Goal: Task Accomplishment & Management: Complete application form

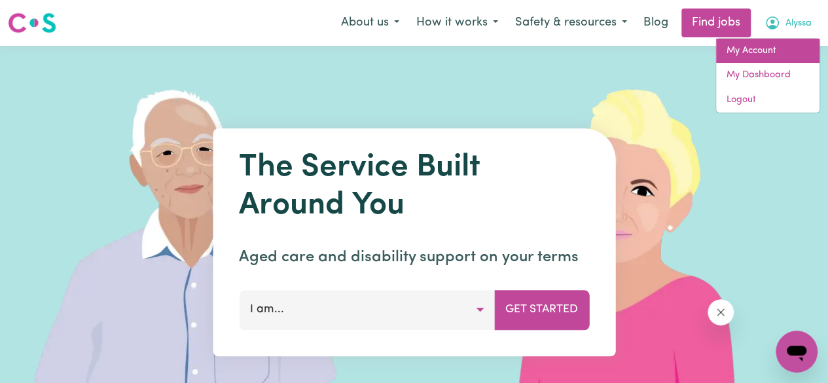
click at [760, 48] on link "My Account" at bounding box center [767, 51] width 103 height 25
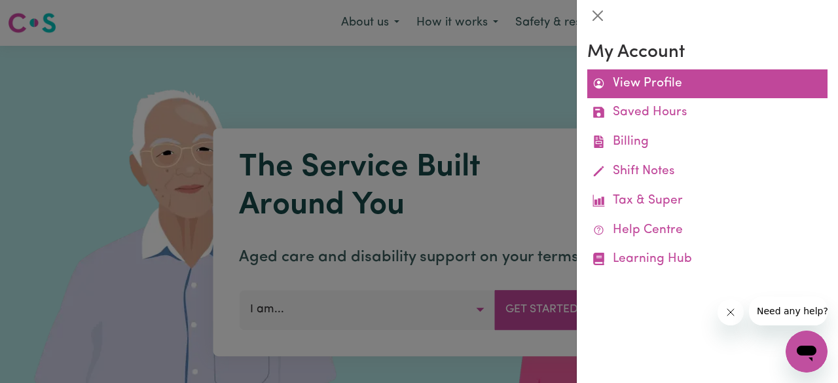
click at [632, 84] on link "View Profile" at bounding box center [707, 83] width 240 height 29
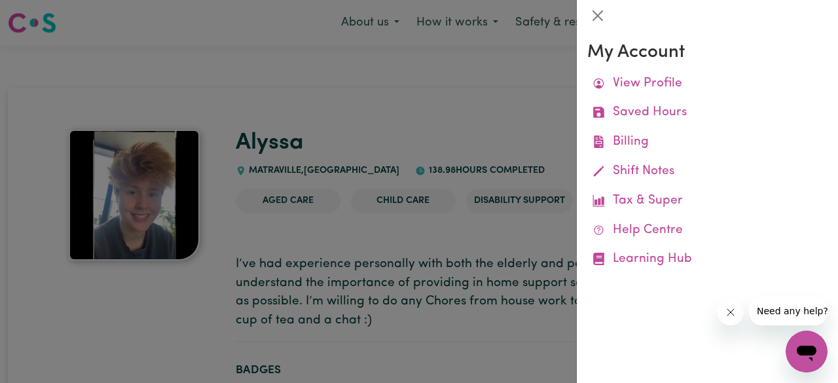
click at [320, 126] on div at bounding box center [419, 191] width 838 height 383
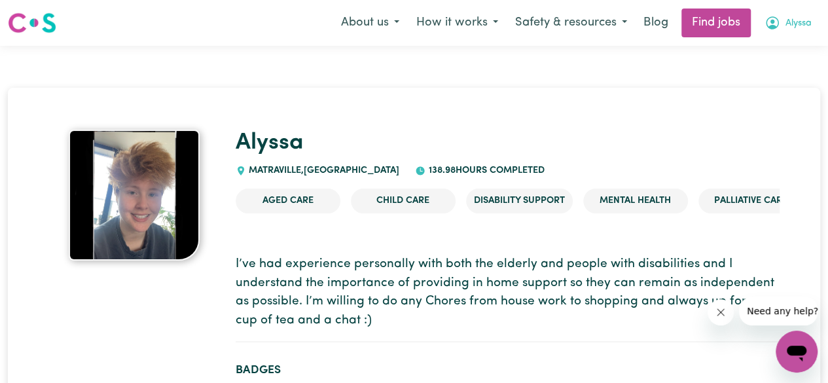
click at [790, 26] on span "Alyssa" at bounding box center [799, 23] width 26 height 14
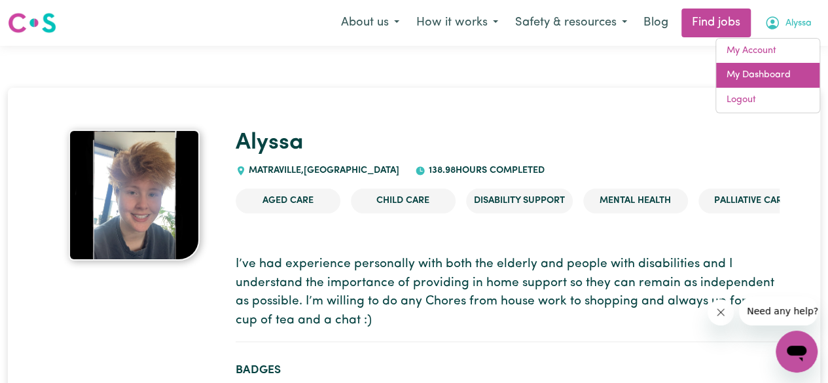
click at [748, 71] on link "My Dashboard" at bounding box center [767, 75] width 103 height 25
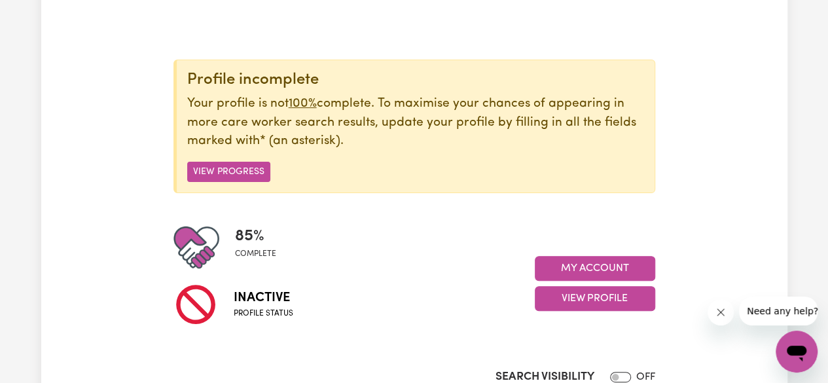
scroll to position [123, 0]
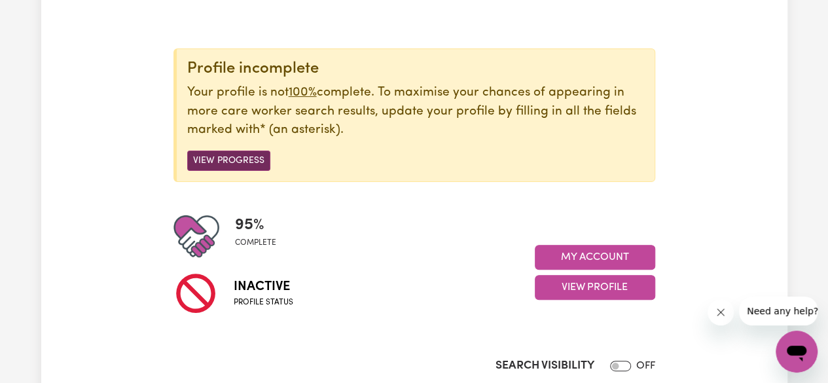
click at [241, 168] on button "View Progress" at bounding box center [228, 161] width 83 height 20
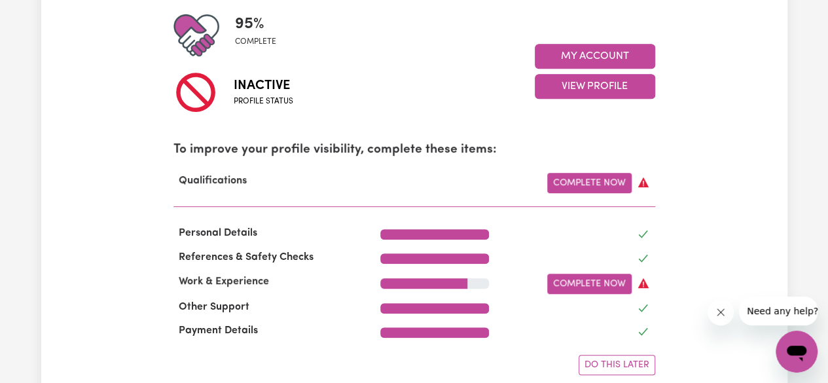
scroll to position [371, 0]
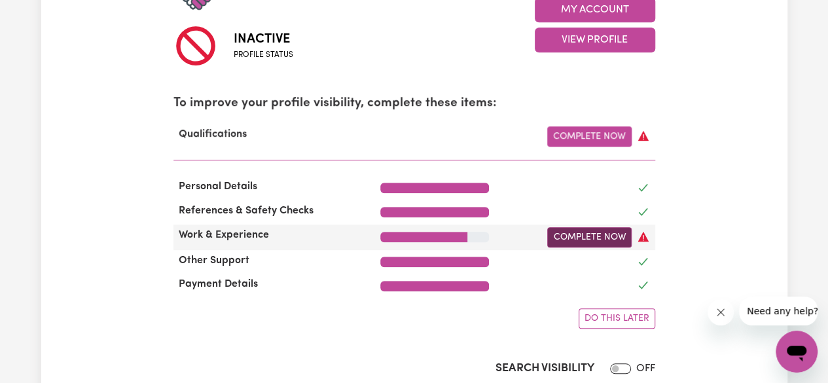
click at [612, 237] on link "Complete Now" at bounding box center [589, 237] width 84 height 20
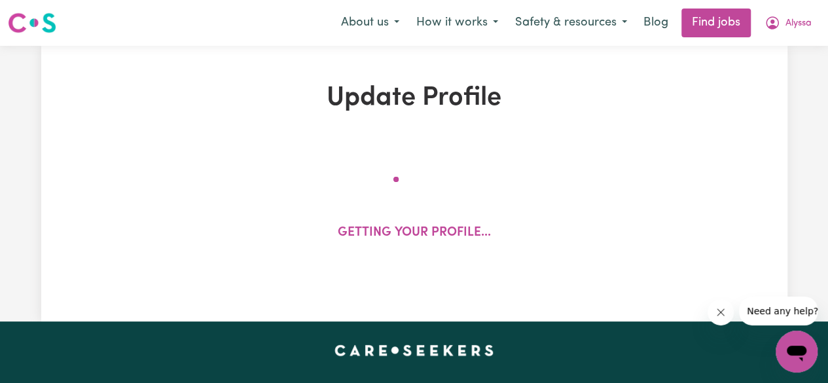
select select "2019"
select select "2021"
select select "2022"
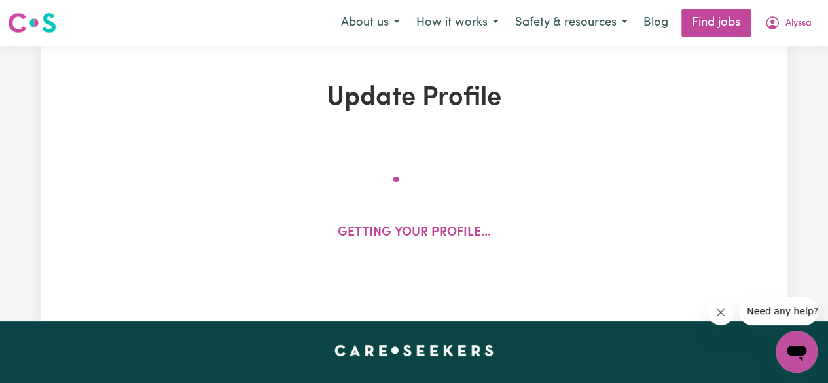
select select "2024"
select select "Certificate III (Individual Support)"
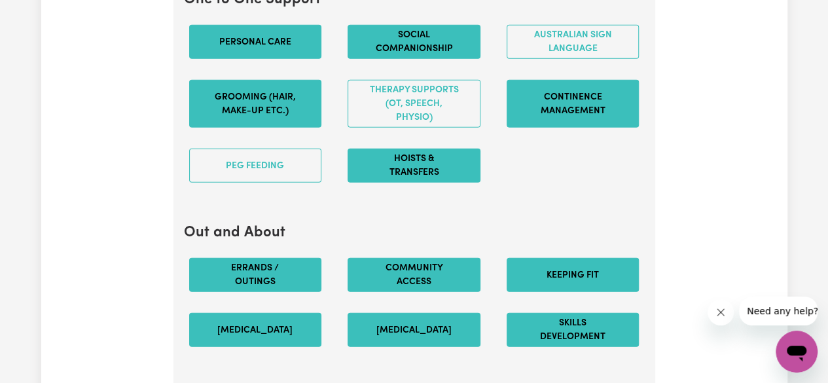
scroll to position [1523, 0]
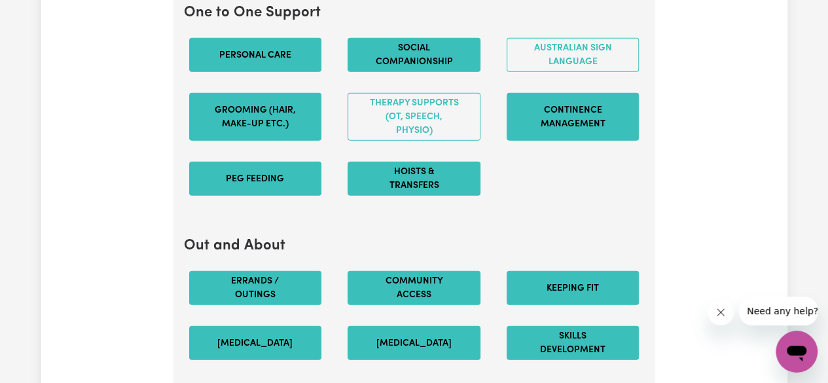
click at [256, 196] on button "PEG feeding" at bounding box center [255, 179] width 133 height 34
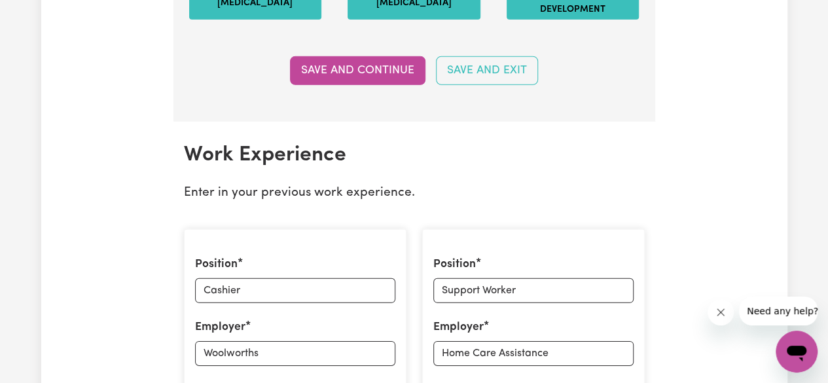
scroll to position [1879, 0]
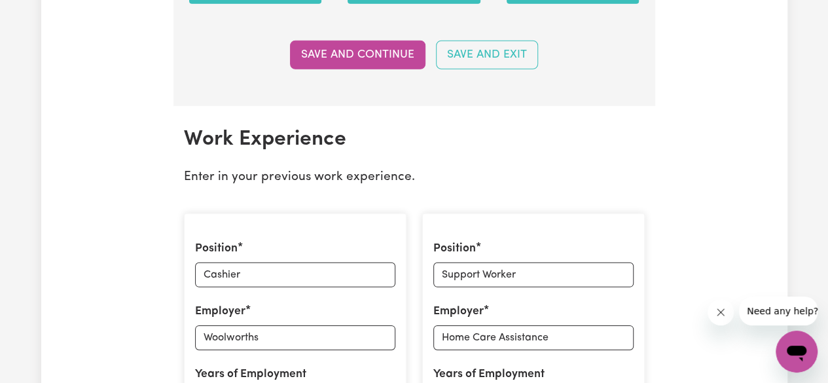
click at [419, 187] on p "Enter in your previous work experience." at bounding box center [414, 177] width 461 height 19
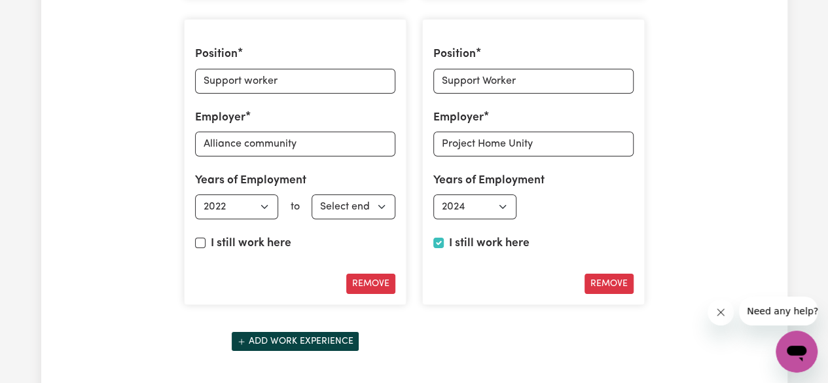
scroll to position [2472, 0]
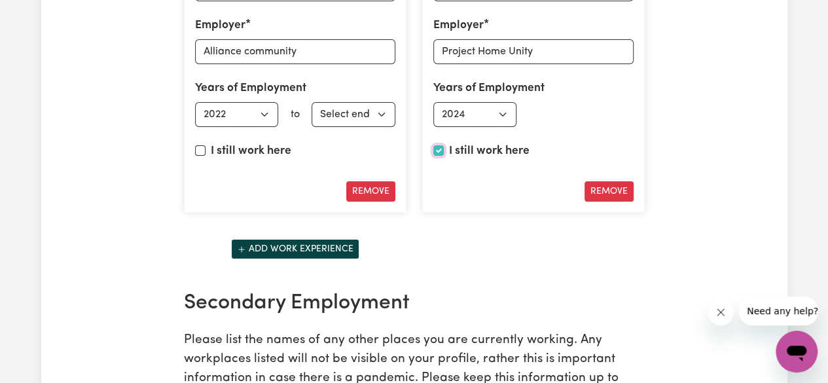
click at [439, 155] on input "I still work here" at bounding box center [438, 150] width 10 height 10
checkbox input "false"
click at [614, 127] on select "Select end year 1951 1952 1953 1954 1955 1956 1957 1958 1959 1960 1961 1962 196…" at bounding box center [592, 114] width 84 height 25
select select "2025"
click at [550, 104] on select "Select end year 1951 1952 1953 1954 1955 1956 1957 1958 1959 1960 1961 1962 196…" at bounding box center [592, 114] width 84 height 25
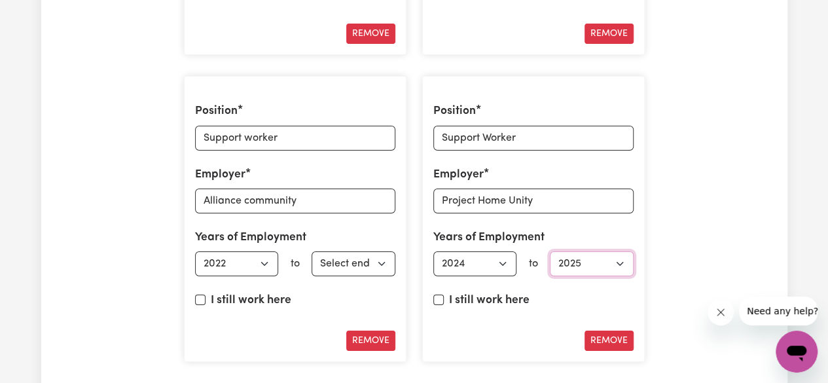
scroll to position [2319, 0]
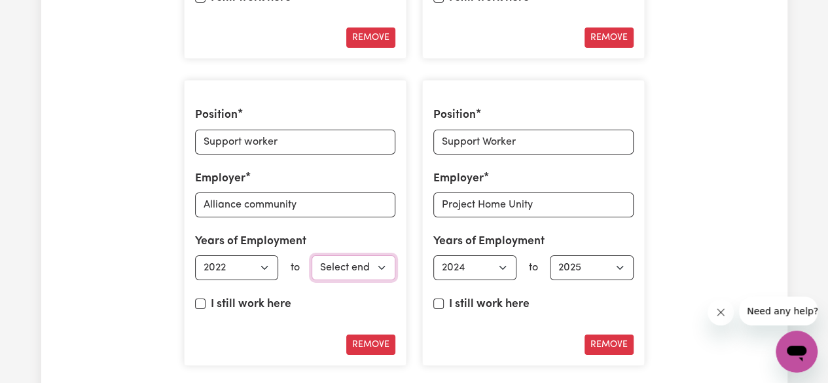
click at [369, 258] on select "Select end year 1951 1952 1953 1954 1955 1956 1957 1958 1959 1960 1961 1962 196…" at bounding box center [354, 267] width 84 height 25
select select "2024"
click at [312, 257] on select "Select end year 1951 1952 1953 1954 1955 1956 1957 1958 1959 1960 1961 1962 196…" at bounding box center [354, 267] width 84 height 25
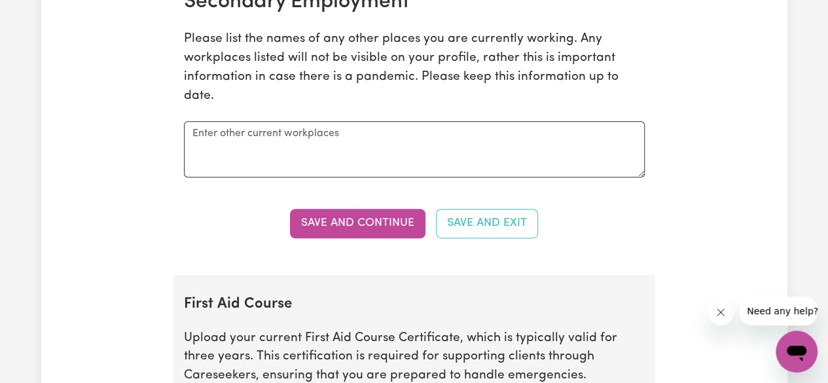
scroll to position [2885, 0]
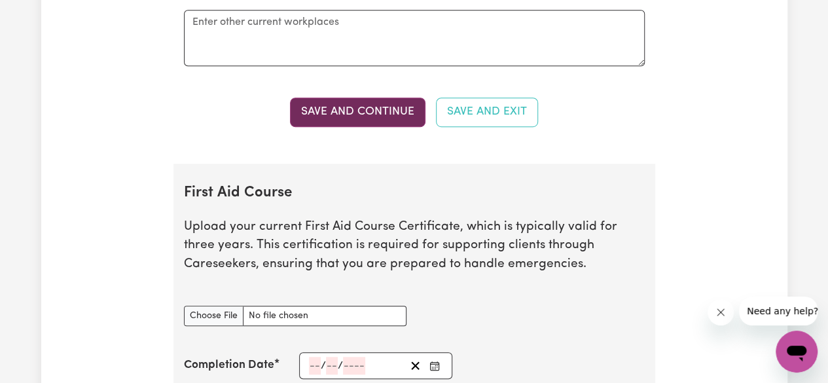
click at [369, 101] on button "Save and Continue" at bounding box center [358, 112] width 136 height 29
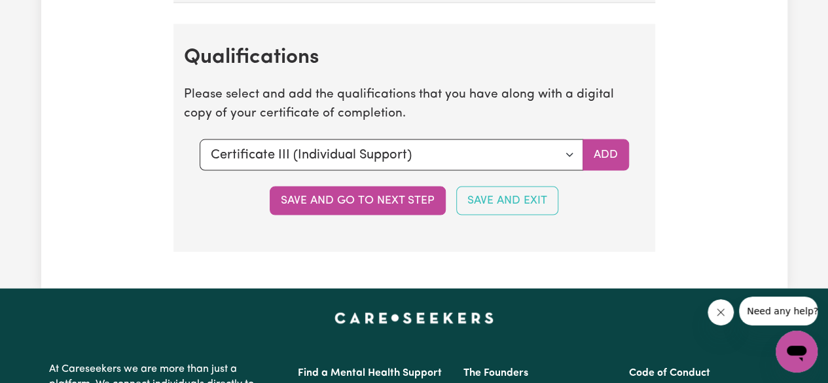
scroll to position [3733, 0]
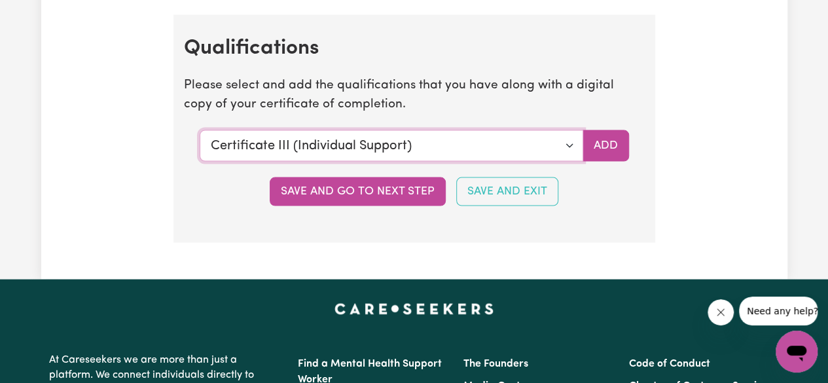
click at [560, 143] on select "Select a qualification to add... Certificate III (Individual Support) Certifica…" at bounding box center [392, 145] width 384 height 31
click at [528, 73] on section "Qualifications Please select and add the qualifications that you have along wit…" at bounding box center [414, 129] width 482 height 228
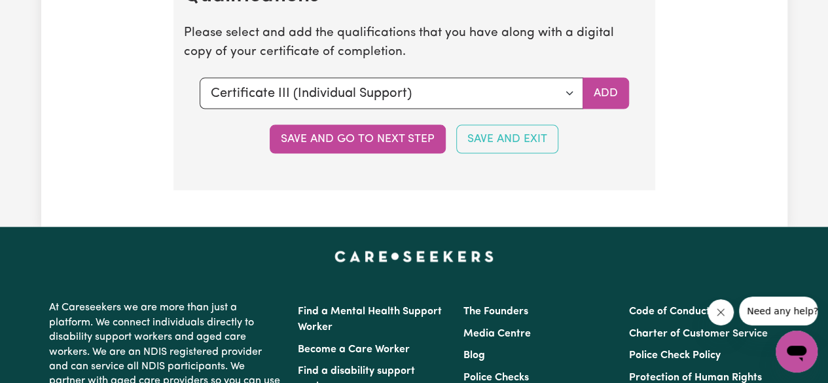
scroll to position [3786, 0]
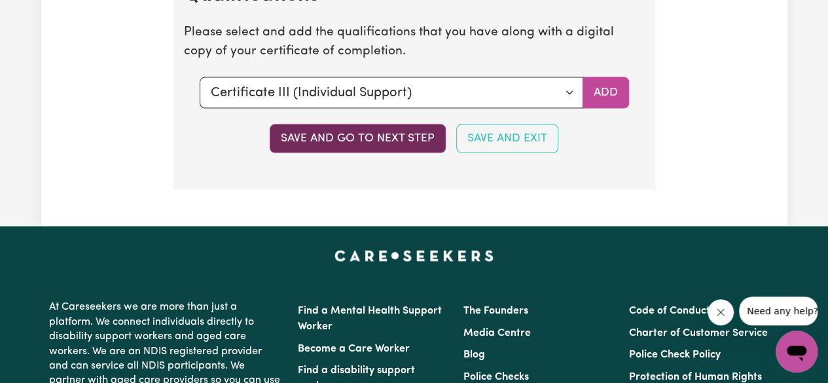
click at [384, 139] on button "Save and go to next step" at bounding box center [358, 138] width 176 height 29
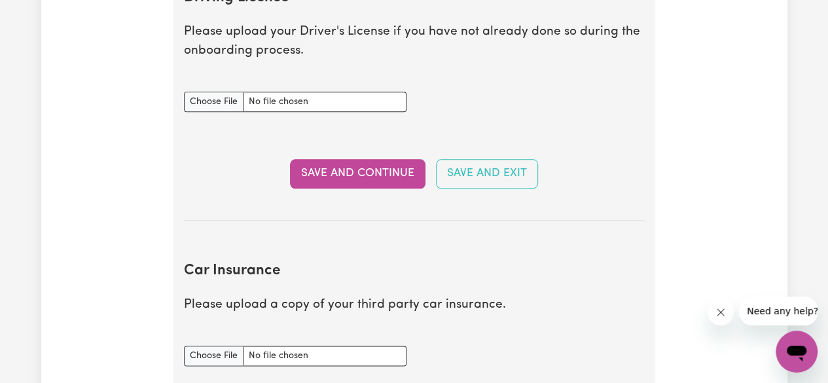
scroll to position [585, 0]
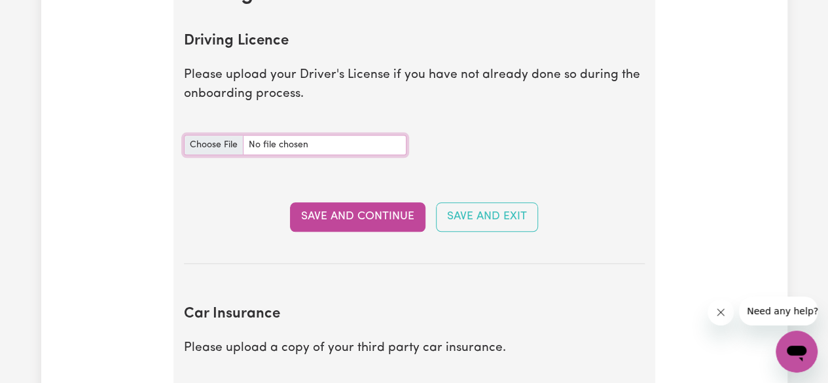
click at [230, 141] on input "Driving Licence document" at bounding box center [295, 145] width 223 height 20
type input "C:\fakepath\certificate_of_acknowledgement (1).pdf"
click at [227, 143] on input "Driving Licence document" at bounding box center [295, 145] width 223 height 20
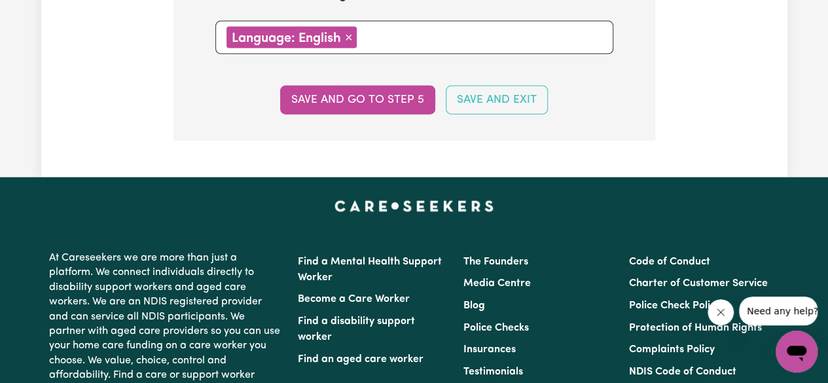
scroll to position [1490, 0]
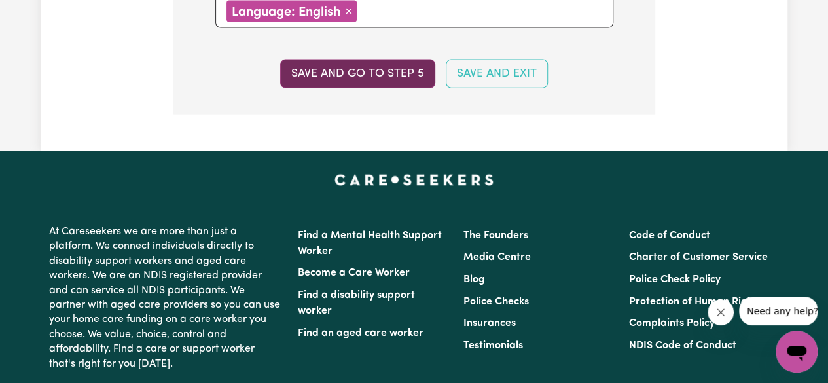
click at [376, 61] on button "Save and go to step 5" at bounding box center [357, 74] width 155 height 29
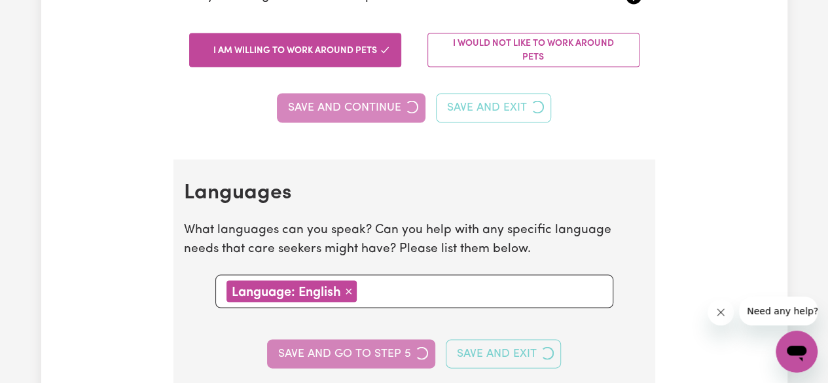
select select "I am providing services by being employed by an organisation"
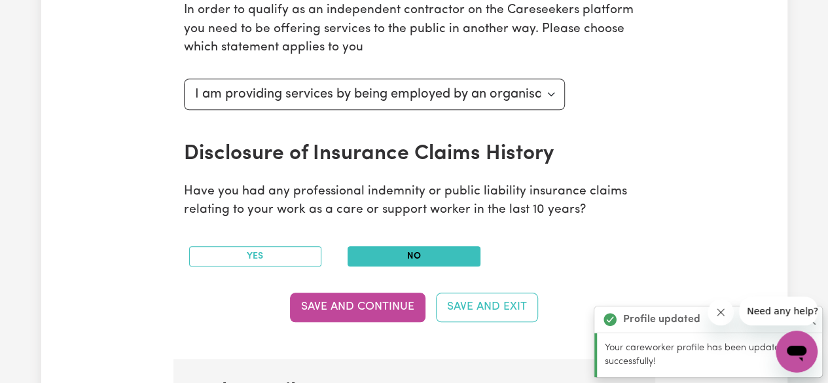
scroll to position [564, 0]
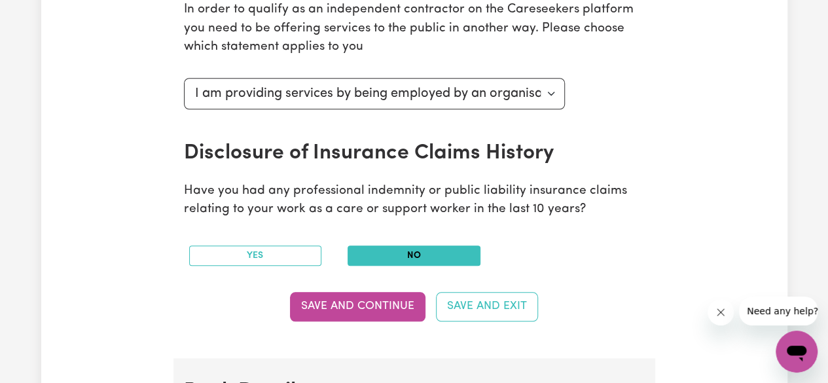
click at [394, 257] on button "No" at bounding box center [414, 256] width 133 height 20
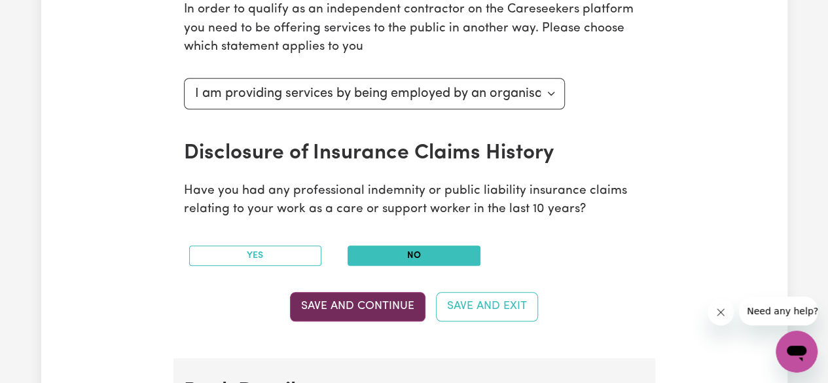
click at [386, 303] on button "Save and Continue" at bounding box center [358, 306] width 136 height 29
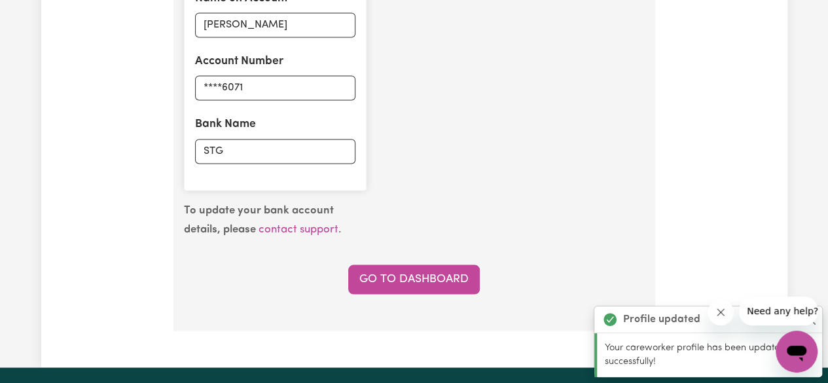
scroll to position [1057, 0]
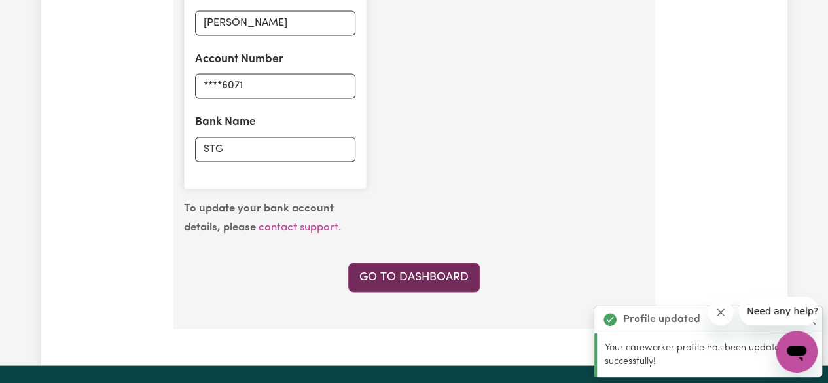
click at [392, 277] on link "Go to Dashboard" at bounding box center [414, 277] width 132 height 29
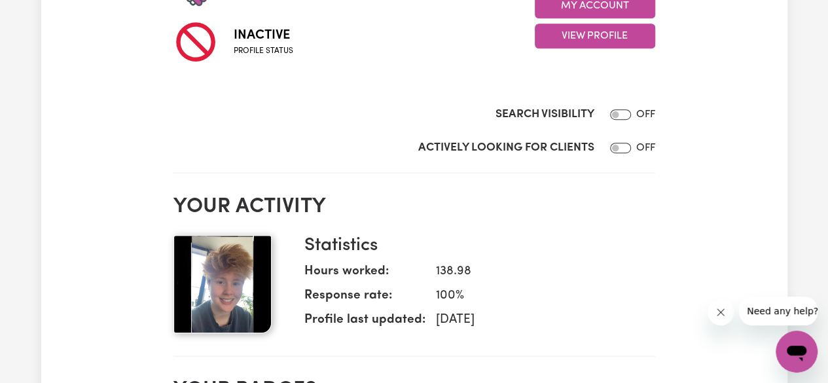
scroll to position [375, 0]
click at [619, 146] on input "Actively Looking for Clients" at bounding box center [620, 147] width 21 height 10
checkbox input "true"
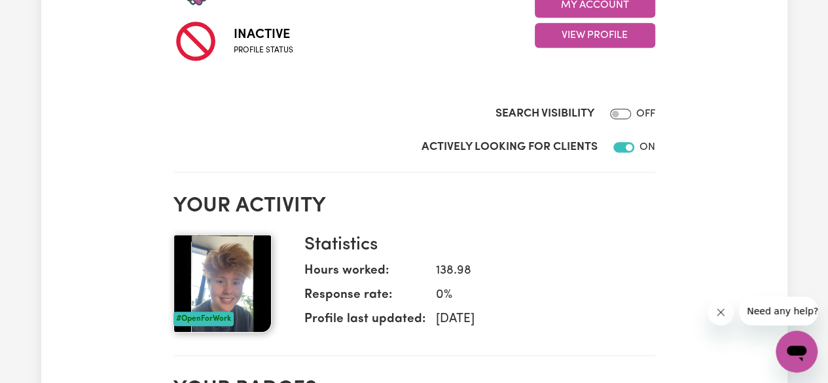
drag, startPoint x: 200, startPoint y: 276, endPoint x: 205, endPoint y: 312, distance: 35.7
click at [205, 312] on div "#OpenForWork" at bounding box center [203, 319] width 60 height 14
click at [219, 285] on img at bounding box center [222, 283] width 98 height 98
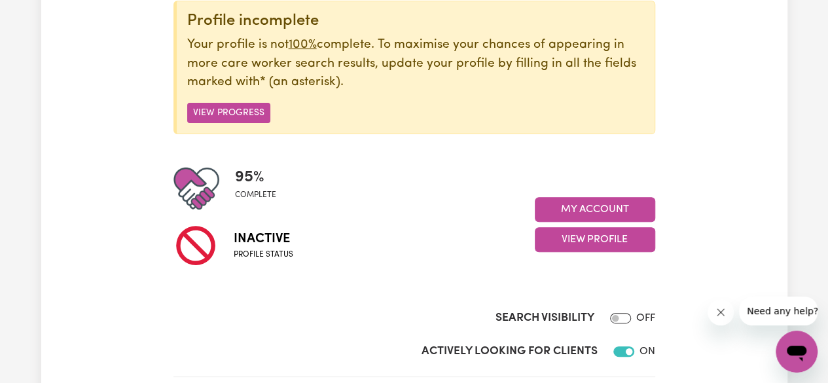
scroll to position [177, 0]
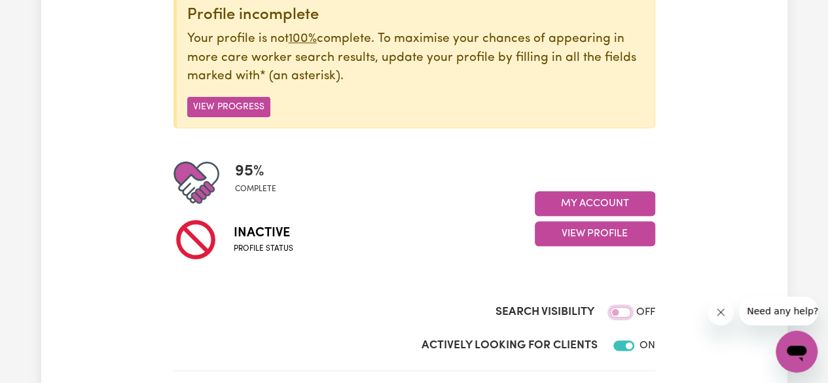
click at [618, 311] on input "Search Visibility" at bounding box center [620, 312] width 21 height 10
checkbox input "true"
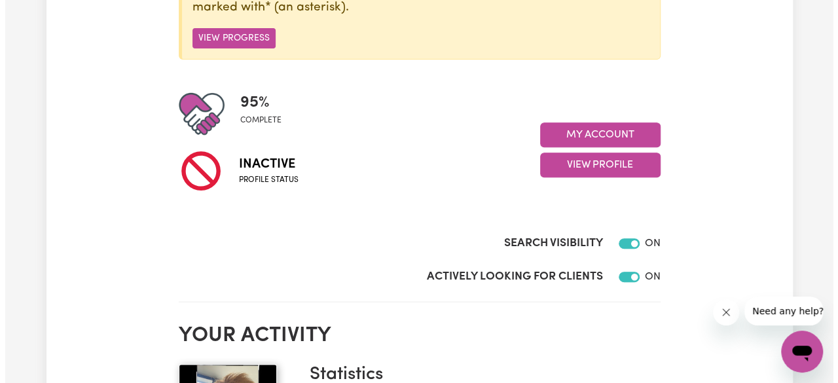
scroll to position [270, 0]
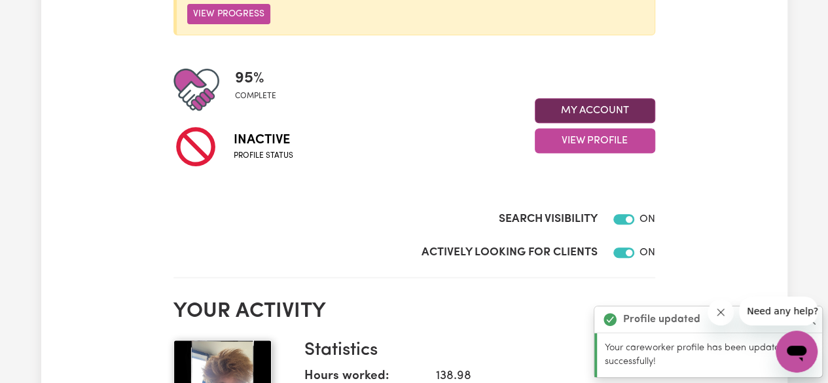
click at [591, 110] on button "My Account" at bounding box center [595, 110] width 120 height 25
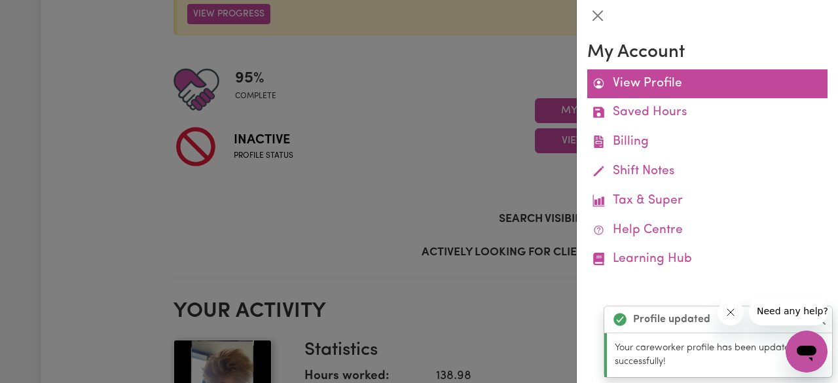
click at [627, 90] on link "View Profile" at bounding box center [707, 83] width 240 height 29
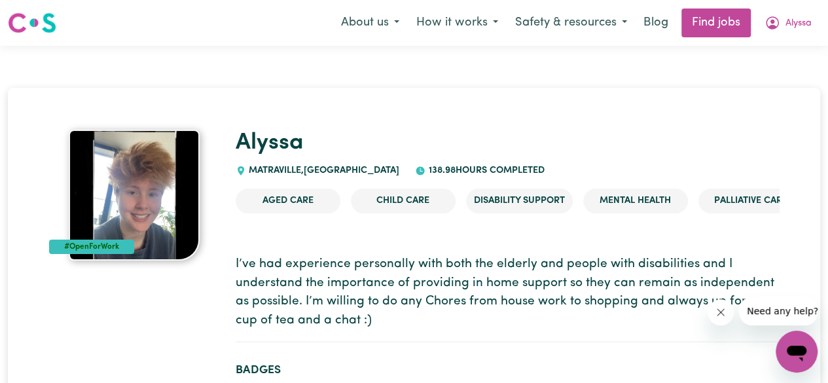
click at [110, 218] on img at bounding box center [134, 195] width 131 height 131
click at [784, 12] on button "Alyssa" at bounding box center [788, 22] width 64 height 27
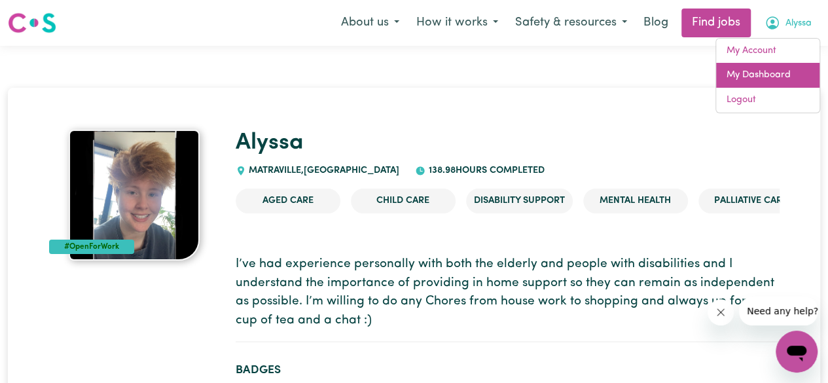
click at [760, 80] on link "My Dashboard" at bounding box center [767, 75] width 103 height 25
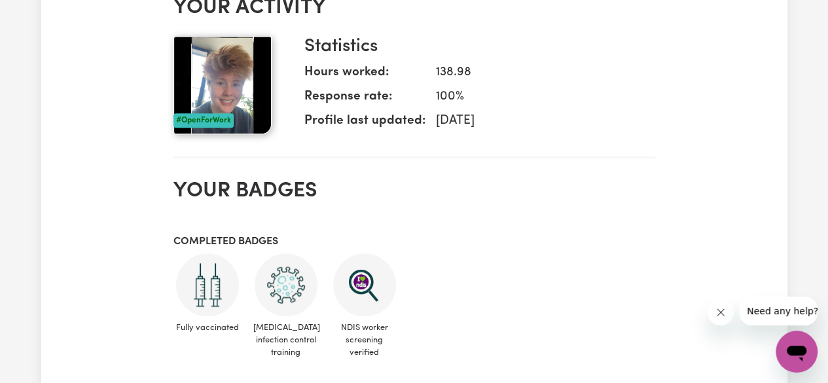
scroll to position [185, 0]
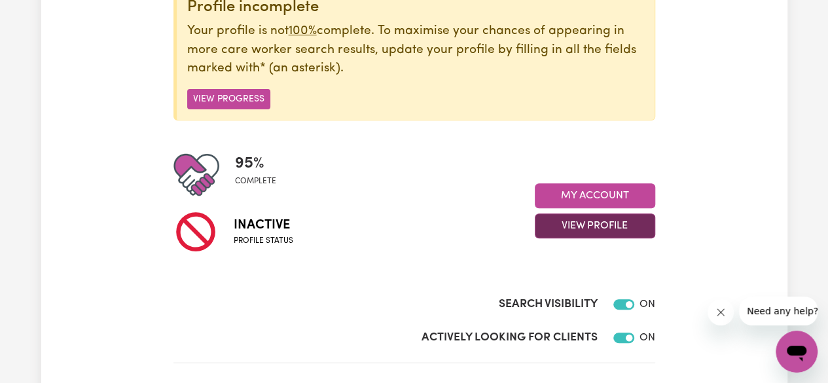
click at [614, 226] on button "View Profile" at bounding box center [595, 225] width 120 height 25
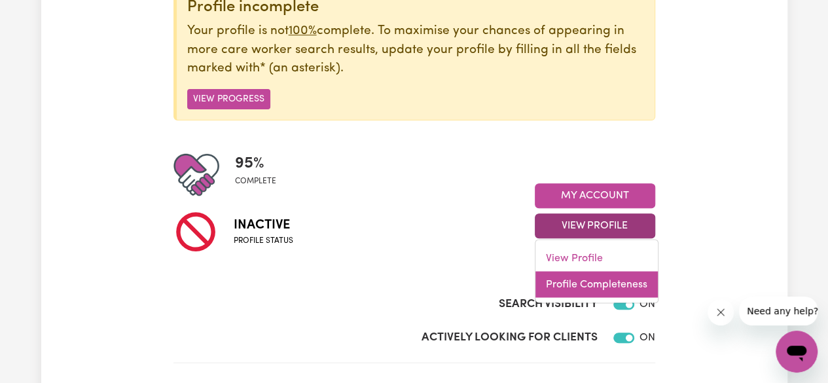
click at [596, 274] on link "Profile Completeness" at bounding box center [597, 285] width 122 height 26
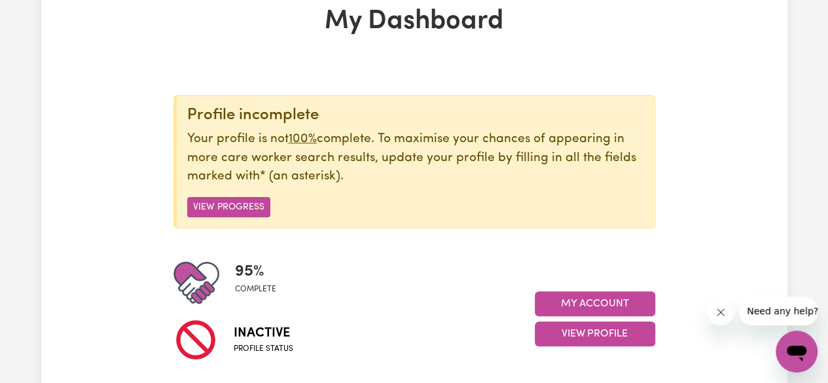
scroll to position [75, 0]
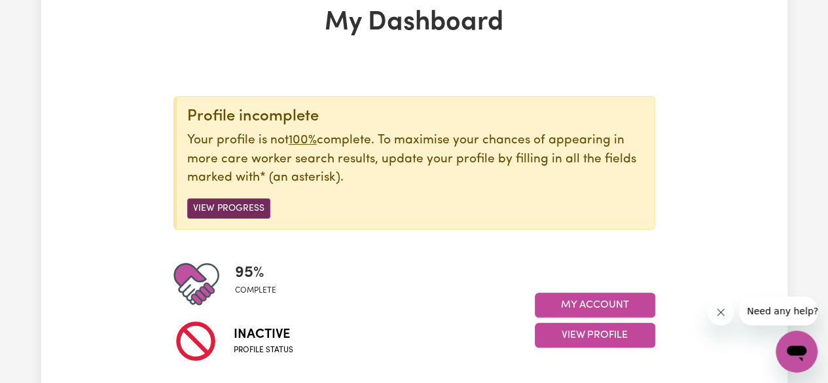
click at [244, 211] on button "View Progress" at bounding box center [228, 208] width 83 height 20
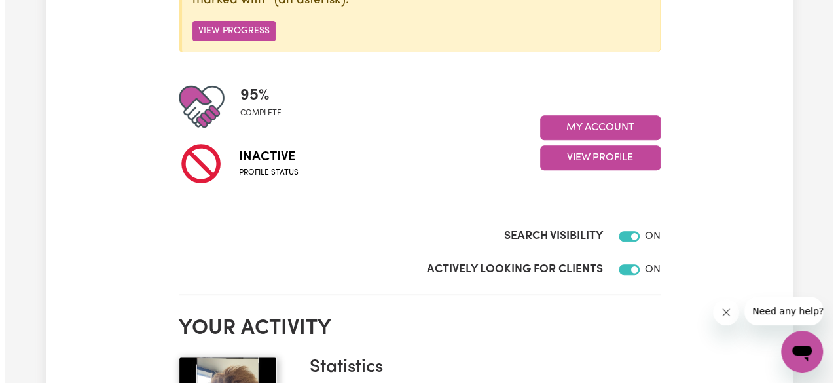
scroll to position [240, 0]
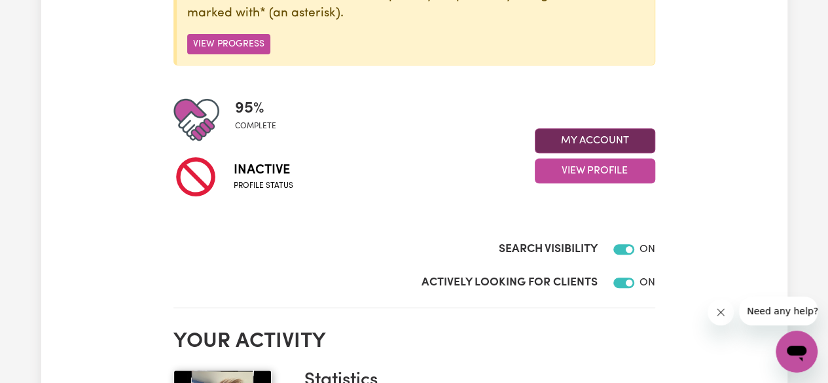
click at [594, 132] on button "My Account" at bounding box center [595, 140] width 120 height 25
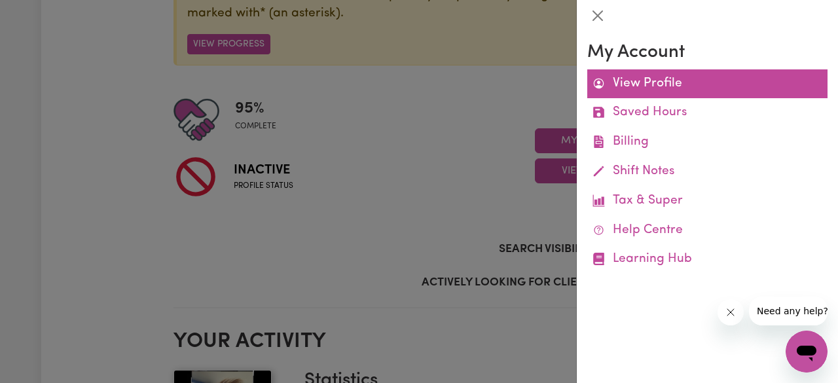
click at [625, 86] on link "View Profile" at bounding box center [707, 83] width 240 height 29
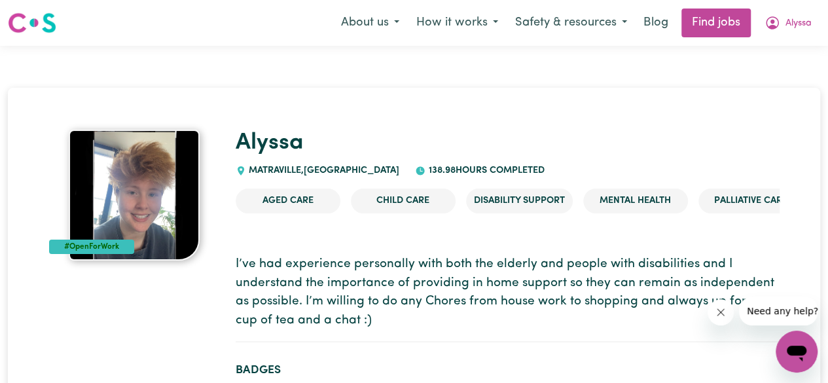
drag, startPoint x: 186, startPoint y: 180, endPoint x: 110, endPoint y: 198, distance: 78.0
click at [110, 198] on img at bounding box center [134, 195] width 131 height 131
click at [786, 27] on span "Alyssa" at bounding box center [799, 23] width 26 height 14
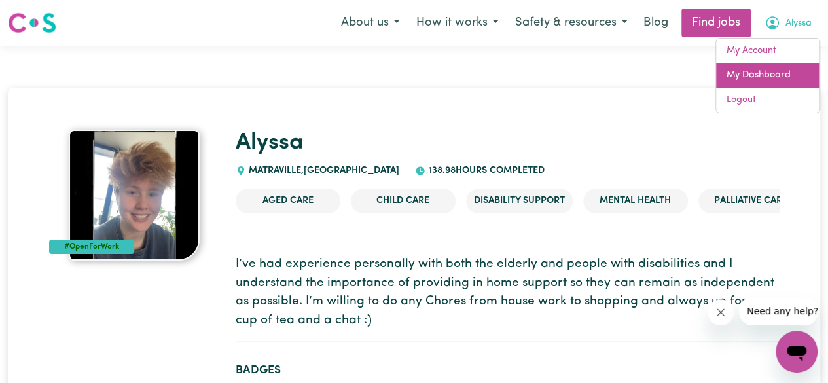
click at [758, 86] on link "My Dashboard" at bounding box center [767, 75] width 103 height 25
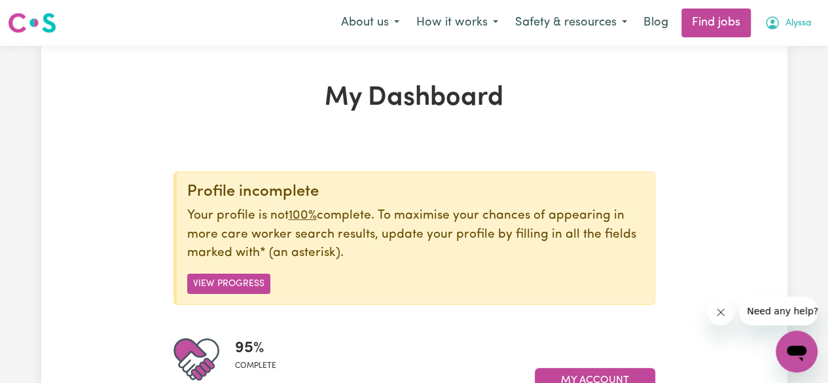
click at [766, 18] on icon "My Account" at bounding box center [773, 23] width 16 height 16
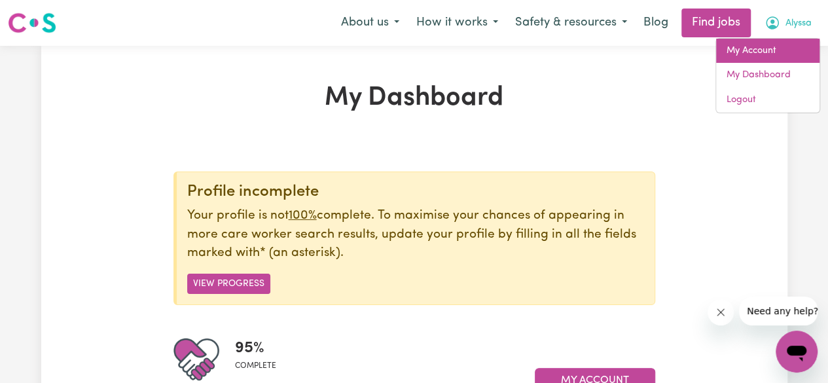
click at [768, 45] on link "My Account" at bounding box center [767, 51] width 103 height 25
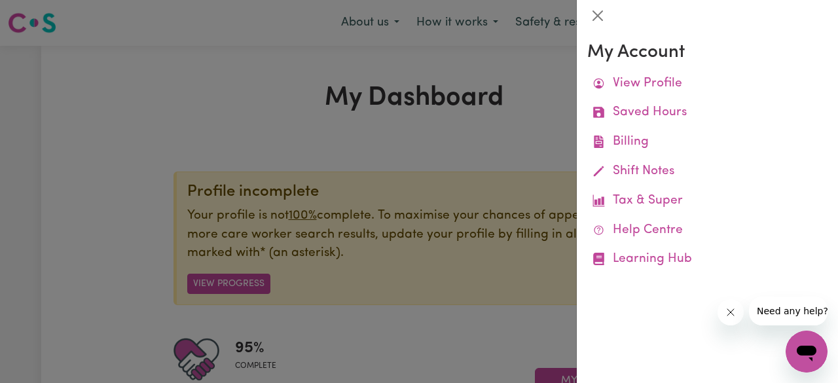
click at [482, 215] on div at bounding box center [419, 191] width 838 height 383
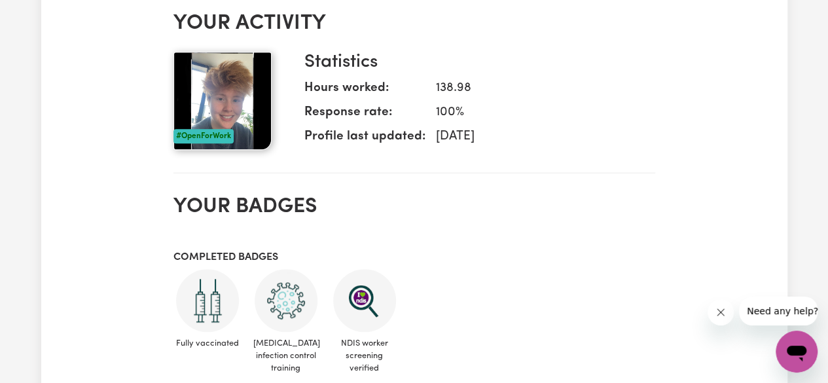
scroll to position [560, 0]
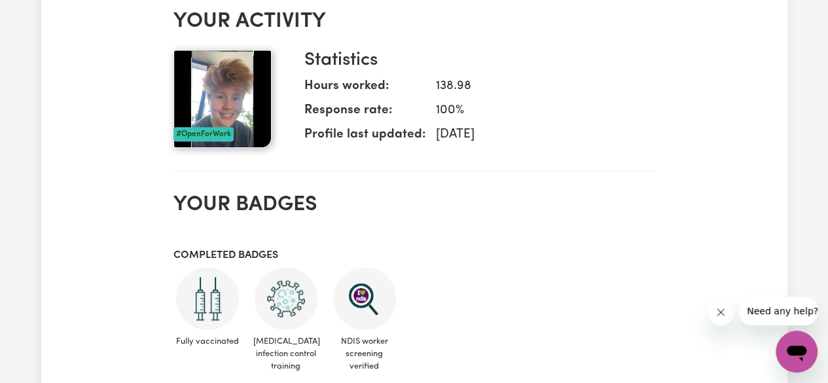
click at [198, 130] on div "#OpenForWork" at bounding box center [203, 134] width 60 height 14
click at [411, 209] on h2 "Your badges" at bounding box center [414, 204] width 482 height 25
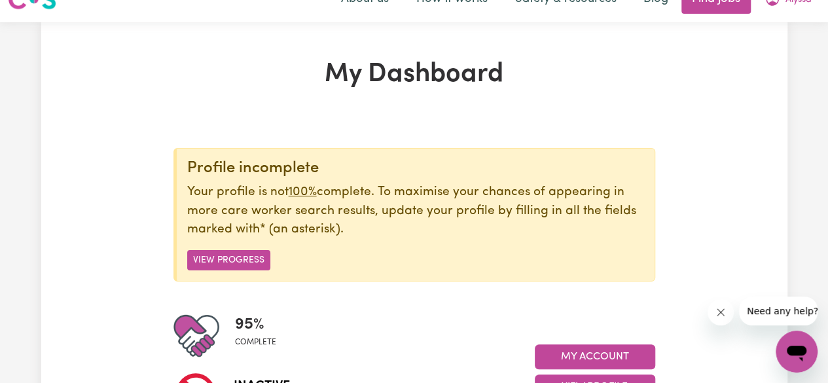
scroll to position [22, 0]
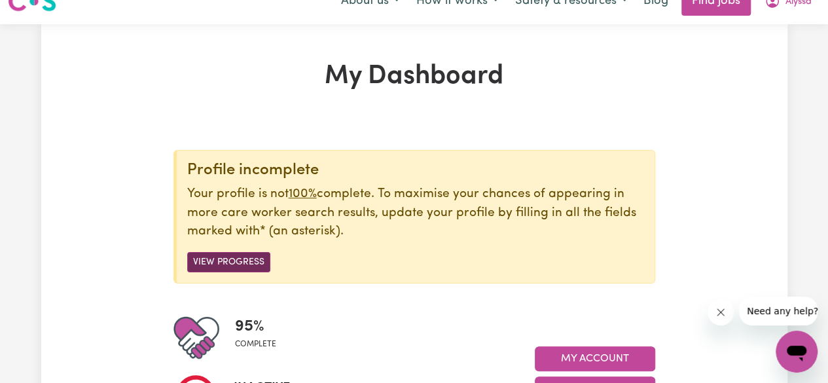
click at [228, 253] on button "View Progress" at bounding box center [228, 262] width 83 height 20
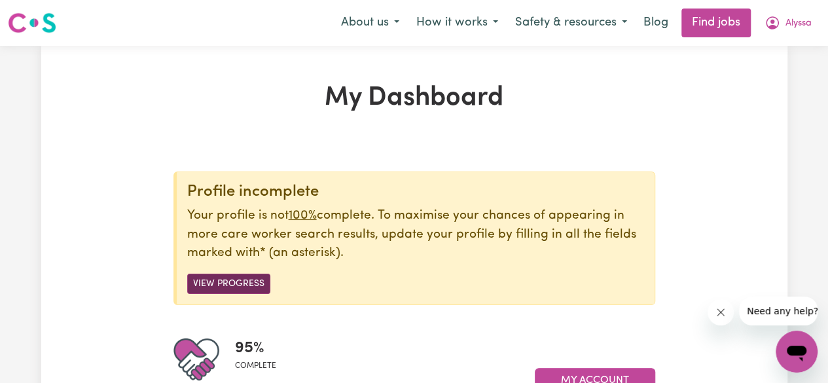
click at [243, 277] on button "View Progress" at bounding box center [228, 284] width 83 height 20
click at [775, 29] on icon "My Account" at bounding box center [773, 23] width 16 height 16
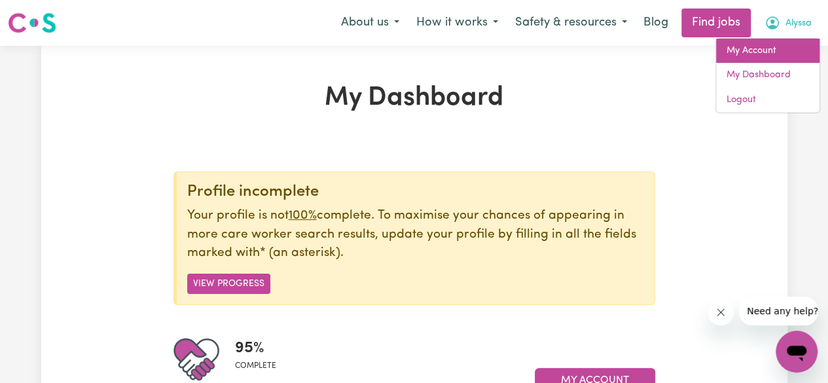
click at [763, 48] on link "My Account" at bounding box center [767, 51] width 103 height 25
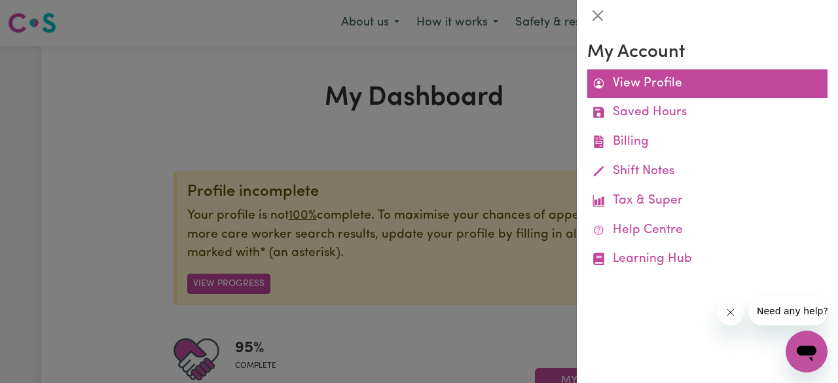
click at [663, 82] on link "View Profile" at bounding box center [707, 83] width 240 height 29
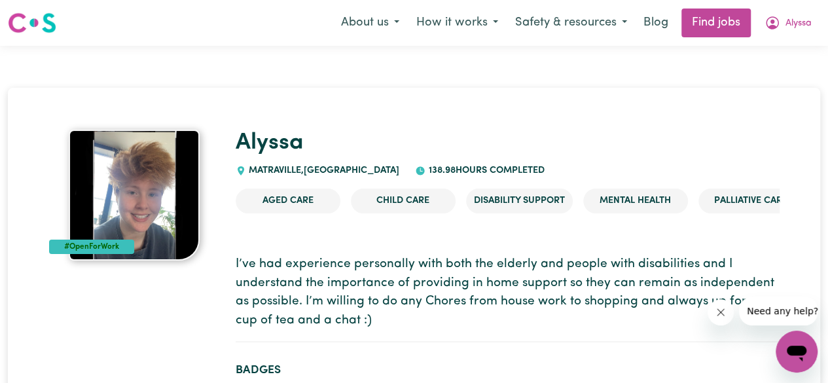
click at [60, 232] on div "#OpenForWork" at bounding box center [134, 195] width 171 height 131
click at [115, 221] on img at bounding box center [134, 195] width 131 height 131
click at [780, 38] on nav "Menu About us How it works Safety & resources Blog Find jobs Alyssa" at bounding box center [414, 23] width 828 height 46
click at [780, 26] on button "Alyssa" at bounding box center [788, 22] width 64 height 27
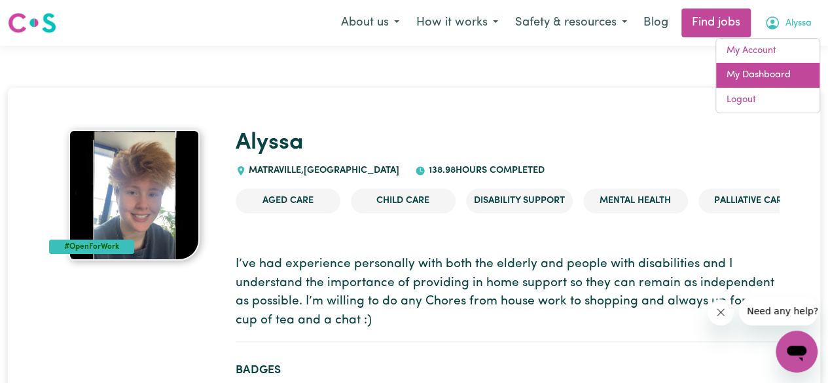
click at [762, 72] on link "My Dashboard" at bounding box center [767, 75] width 103 height 25
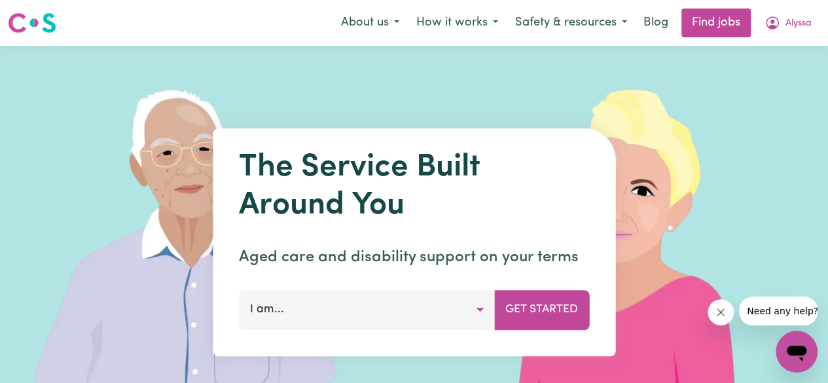
click at [767, 23] on icon "My Account" at bounding box center [773, 23] width 16 height 16
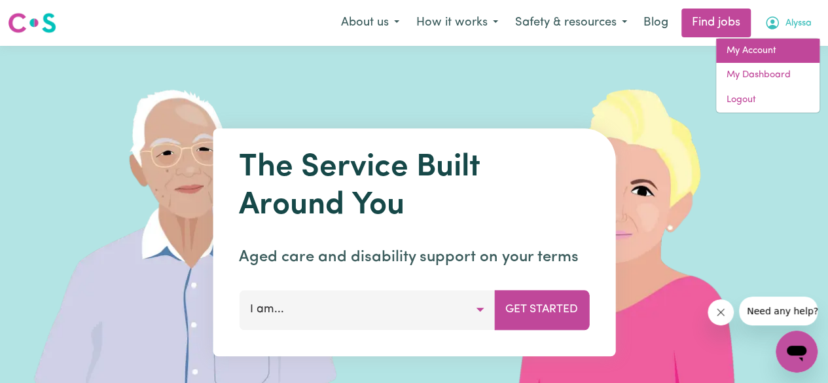
click at [757, 45] on link "My Account" at bounding box center [767, 51] width 103 height 25
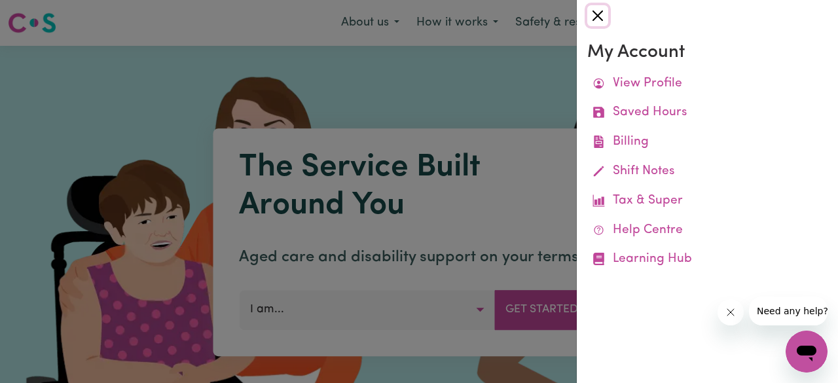
click at [587, 18] on button "Close" at bounding box center [597, 15] width 21 height 21
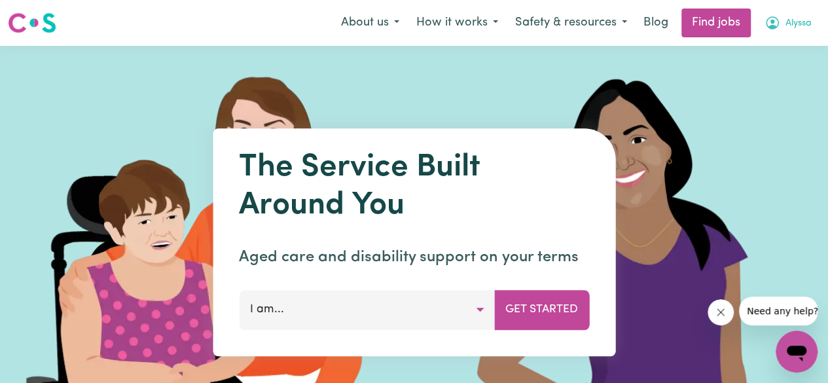
click at [818, 28] on button "Alyssa" at bounding box center [788, 22] width 64 height 27
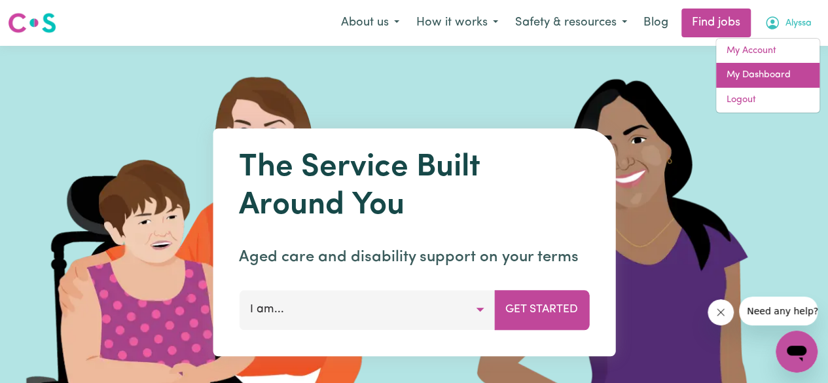
click at [786, 72] on link "My Dashboard" at bounding box center [767, 75] width 103 height 25
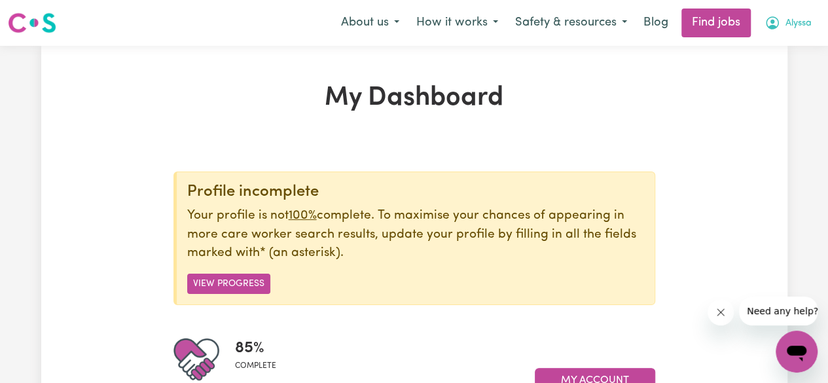
click at [778, 27] on icon "My Account" at bounding box center [773, 23] width 16 height 16
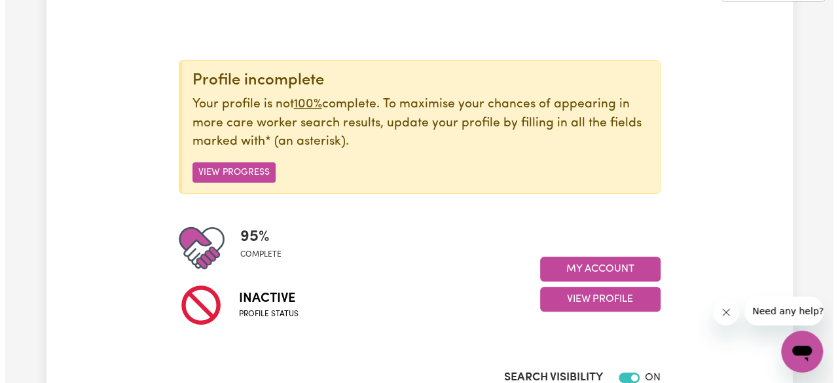
scroll to position [246, 0]
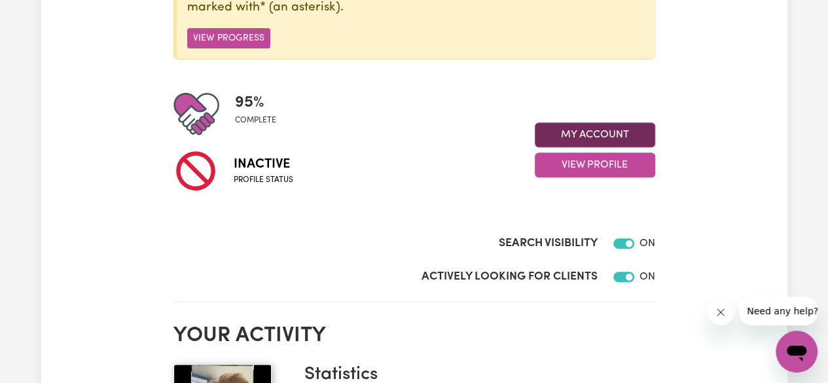
click at [624, 128] on button "My Account" at bounding box center [595, 134] width 120 height 25
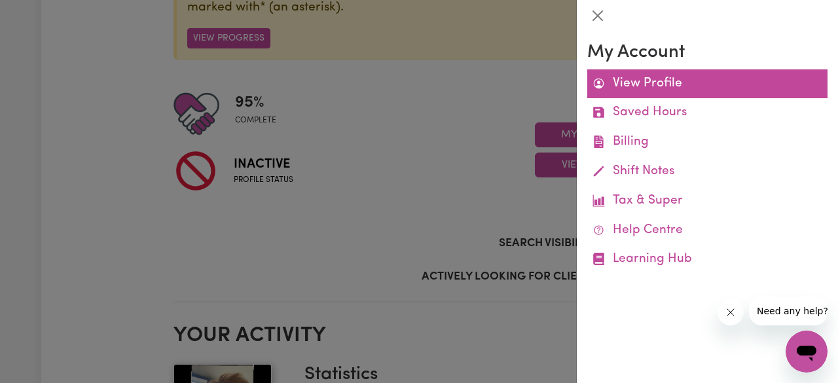
click at [653, 82] on link "View Profile" at bounding box center [707, 83] width 240 height 29
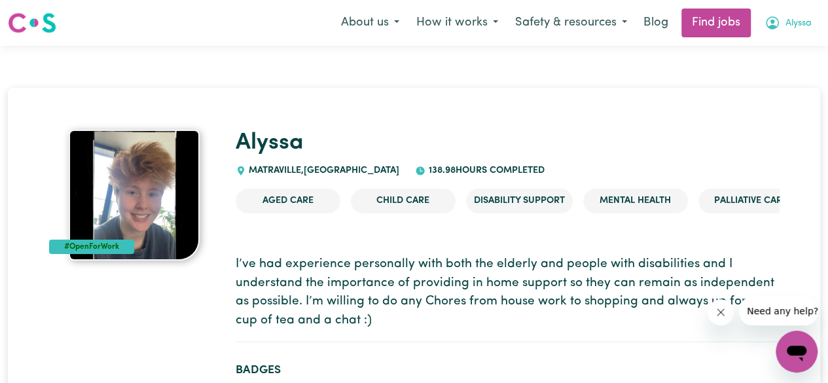
click at [779, 19] on button "Alyssa" at bounding box center [788, 22] width 64 height 27
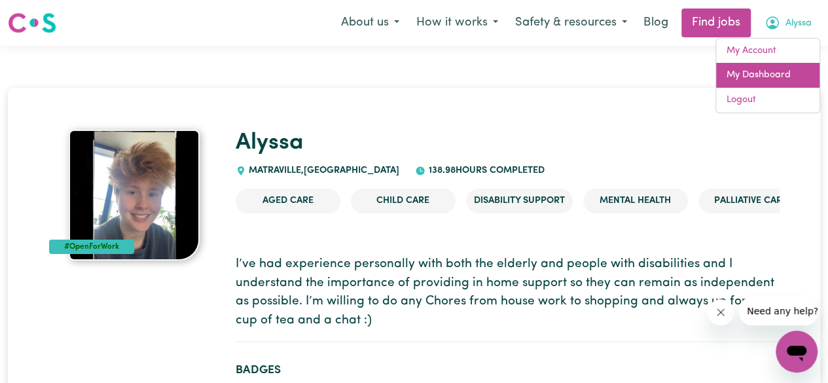
click at [765, 77] on link "My Dashboard" at bounding box center [767, 75] width 103 height 25
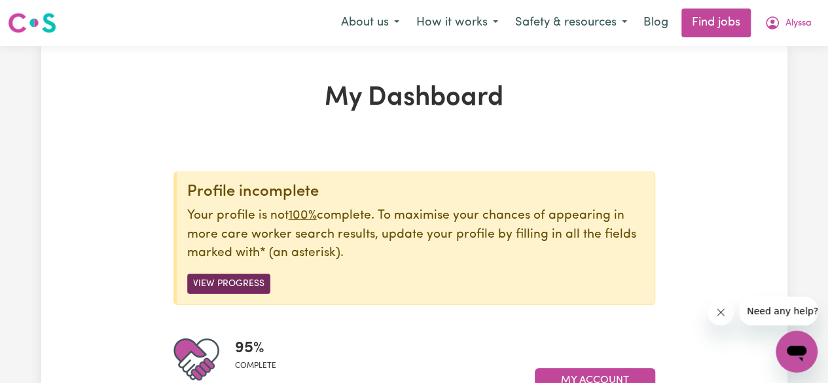
click at [260, 284] on button "View Progress" at bounding box center [228, 284] width 83 height 20
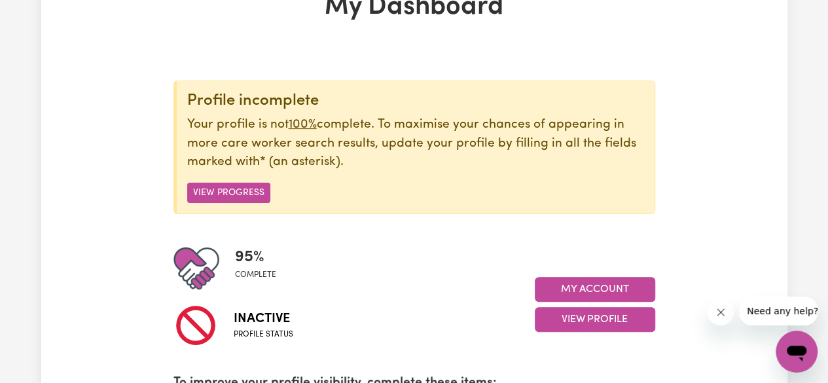
scroll to position [242, 0]
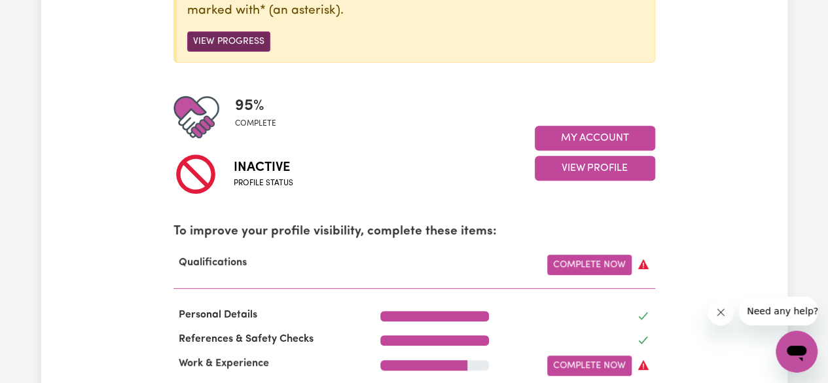
click at [255, 33] on button "View Progress" at bounding box center [228, 41] width 83 height 20
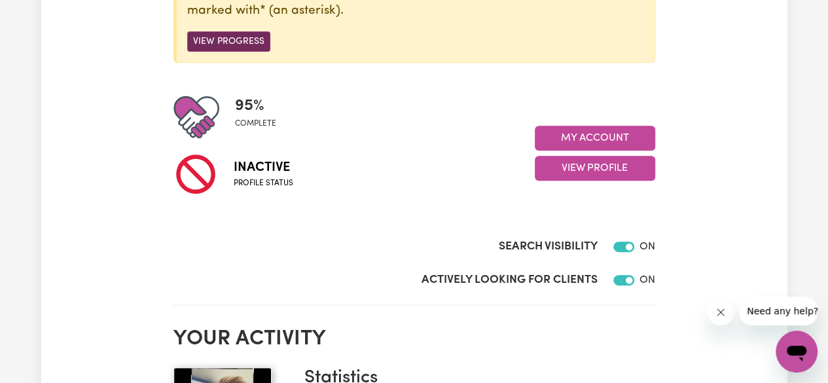
click at [255, 33] on button "View Progress" at bounding box center [228, 41] width 83 height 20
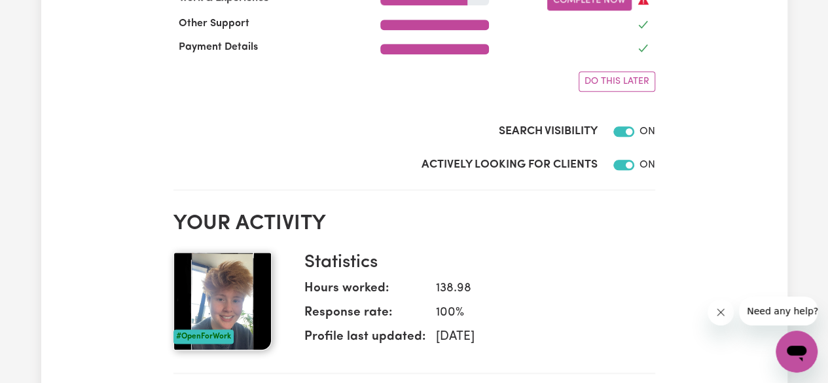
scroll to position [608, 0]
click at [632, 78] on span "Do this later" at bounding box center [617, 82] width 65 height 10
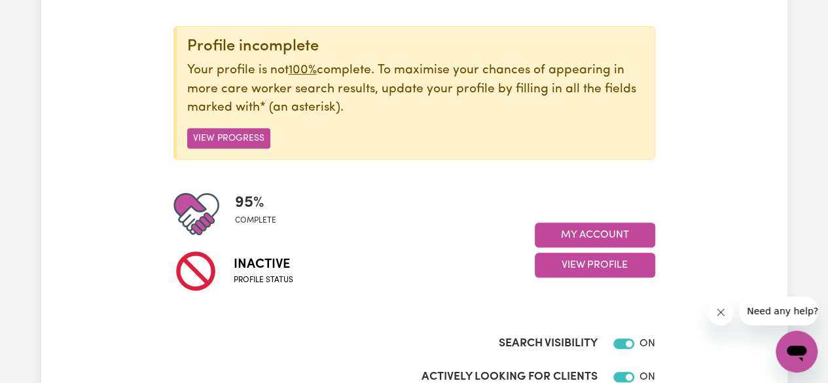
scroll to position [145, 0]
click at [236, 134] on button "View Progress" at bounding box center [228, 138] width 83 height 20
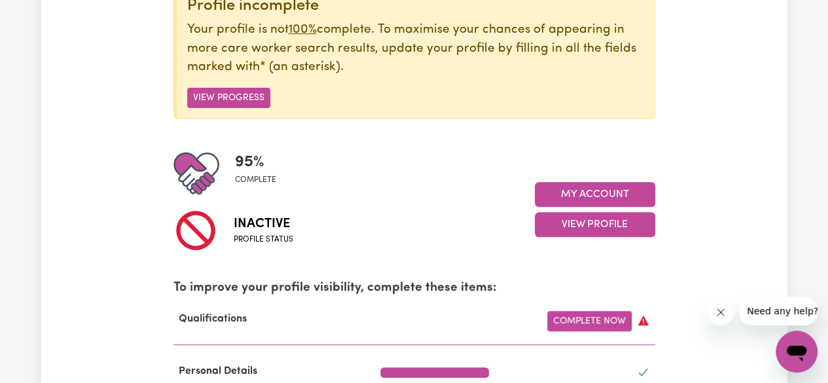
scroll to position [185, 0]
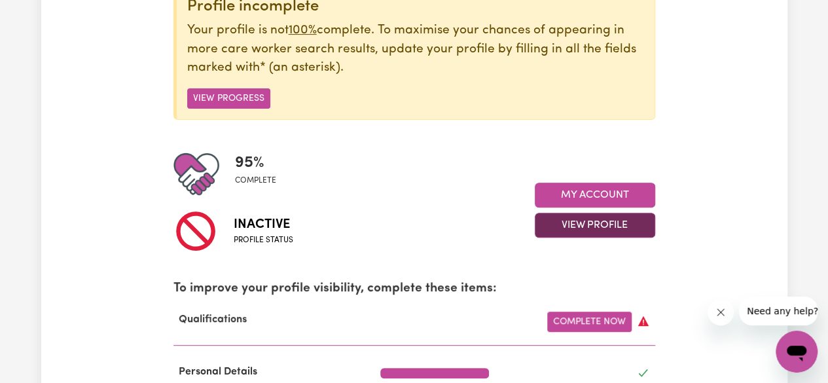
click at [616, 213] on button "View Profile" at bounding box center [595, 225] width 120 height 25
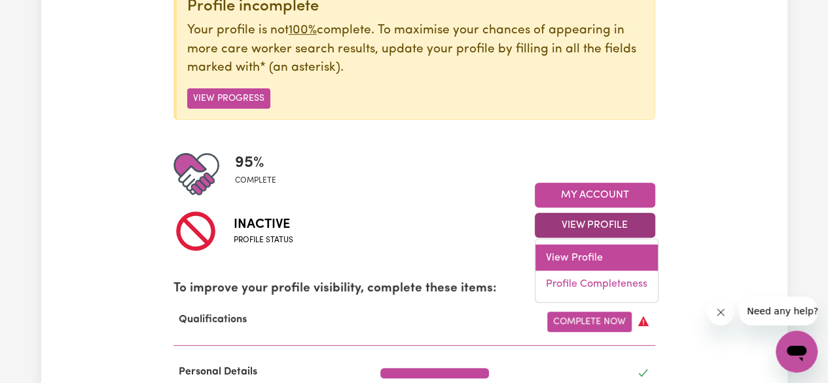
click at [583, 261] on link "View Profile" at bounding box center [597, 258] width 122 height 26
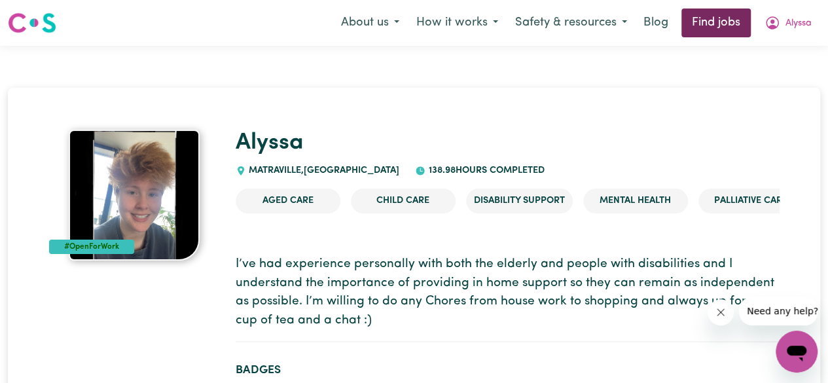
click at [735, 31] on link "Find jobs" at bounding box center [716, 23] width 69 height 29
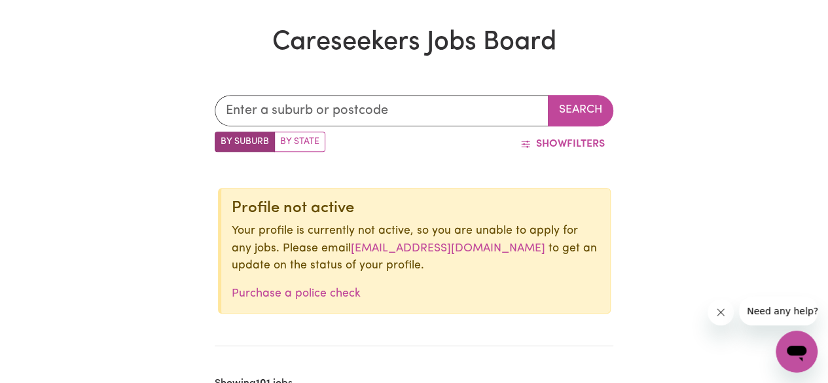
scroll to position [322, 0]
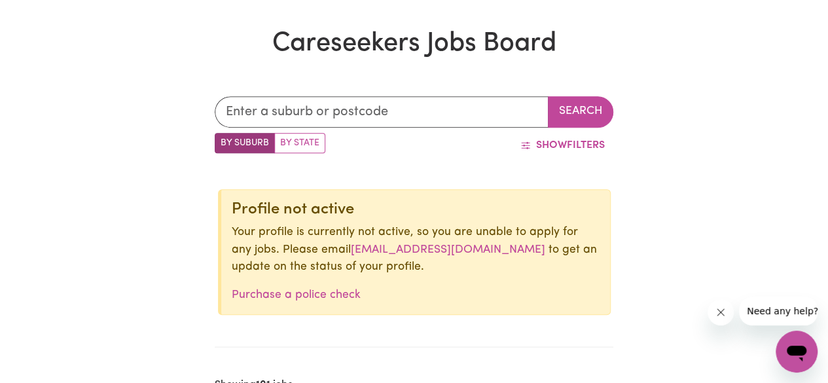
click at [304, 150] on label "By State" at bounding box center [299, 143] width 51 height 20
click at [223, 141] on input "By State" at bounding box center [219, 137] width 9 height 9
radio input "true"
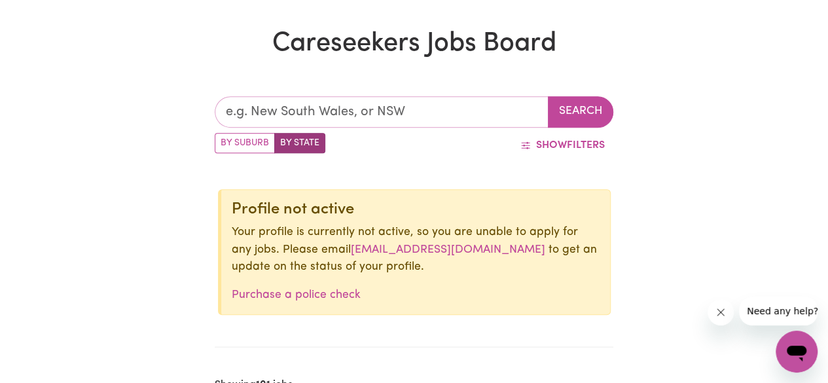
click at [377, 111] on input "text" at bounding box center [382, 111] width 334 height 31
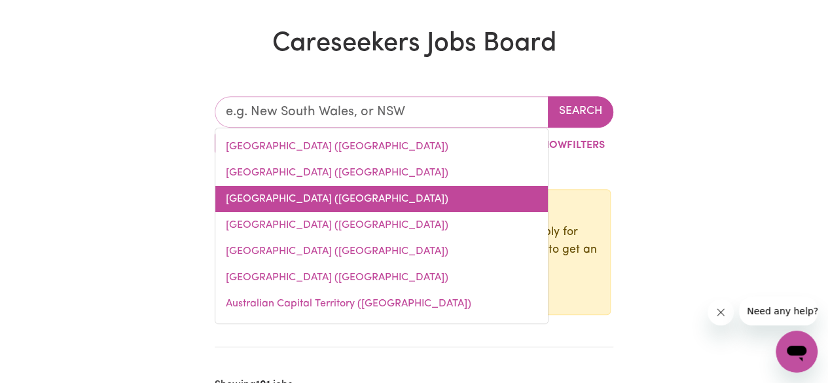
click at [304, 209] on link "[GEOGRAPHIC_DATA] ([GEOGRAPHIC_DATA])" at bounding box center [381, 199] width 333 height 26
type input "[GEOGRAPHIC_DATA] ([GEOGRAPHIC_DATA])"
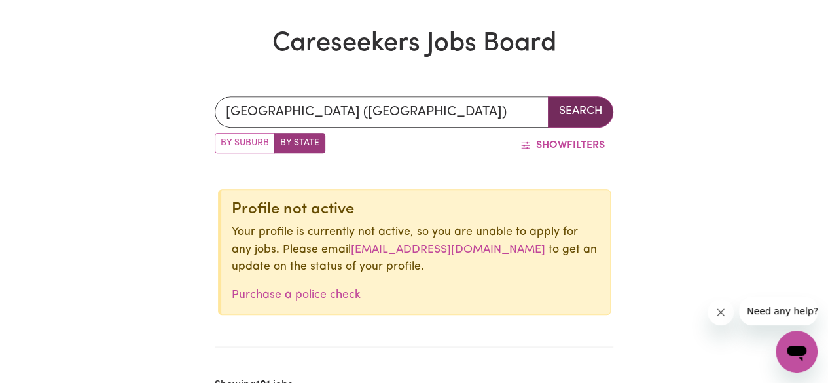
click at [594, 104] on button "Search" at bounding box center [580, 111] width 65 height 31
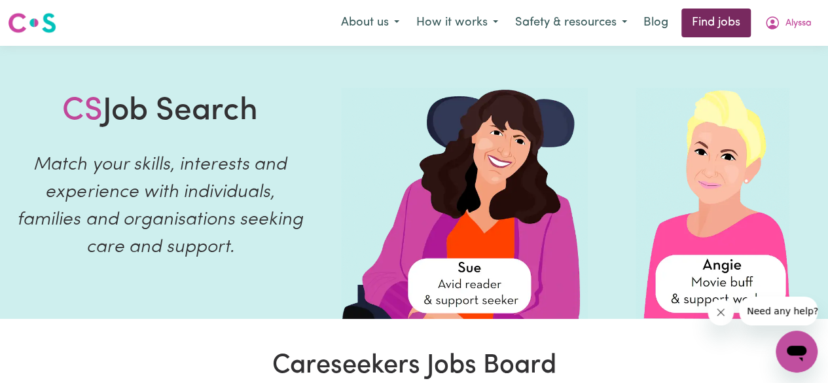
click at [721, 22] on link "Find jobs" at bounding box center [716, 23] width 69 height 29
click at [777, 25] on icon "My Account" at bounding box center [772, 22] width 13 height 13
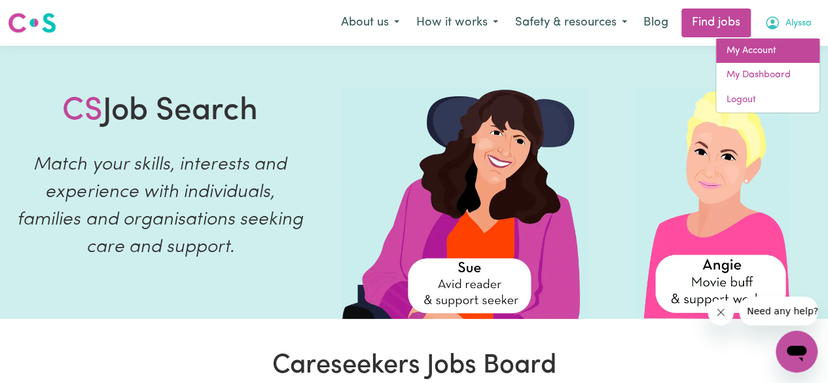
click at [769, 44] on link "My Account" at bounding box center [767, 51] width 103 height 25
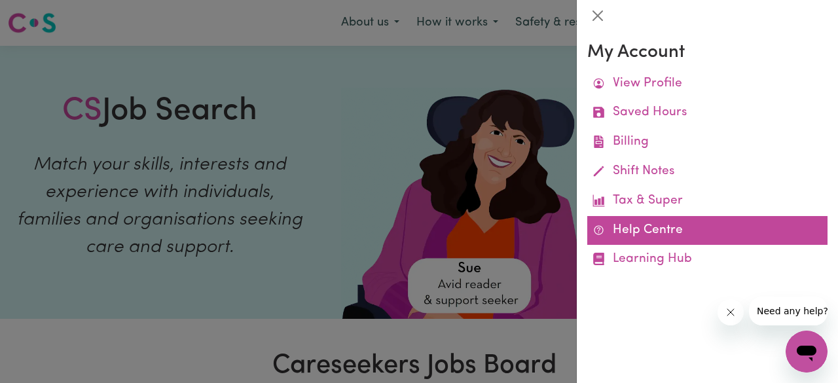
click at [645, 230] on link "Help Centre" at bounding box center [707, 230] width 240 height 29
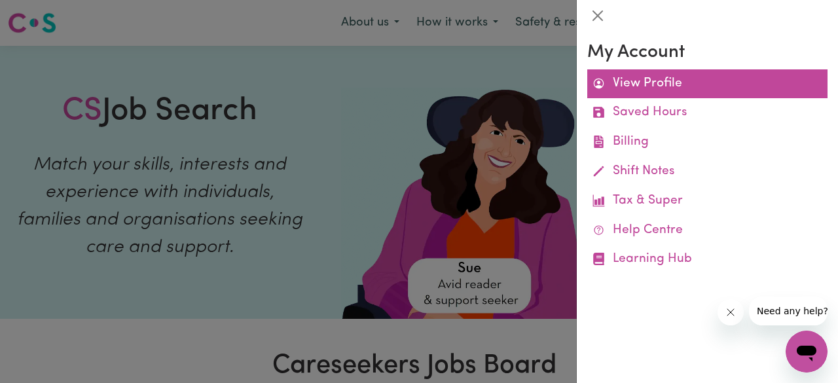
click at [642, 77] on link "View Profile" at bounding box center [707, 83] width 240 height 29
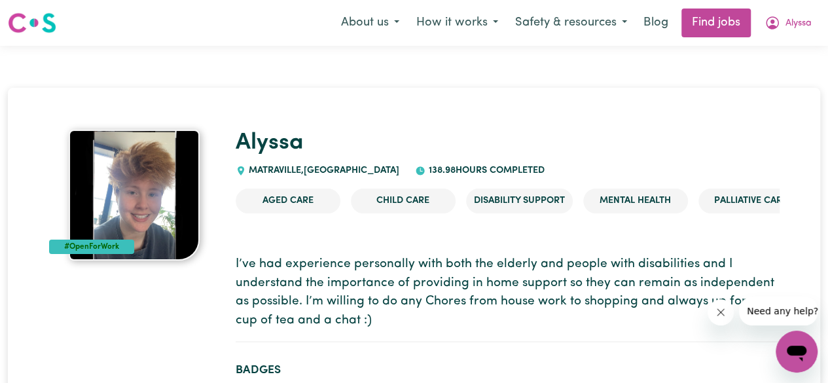
click at [111, 213] on img at bounding box center [134, 195] width 131 height 131
click at [775, 18] on icon "My Account" at bounding box center [773, 23] width 16 height 16
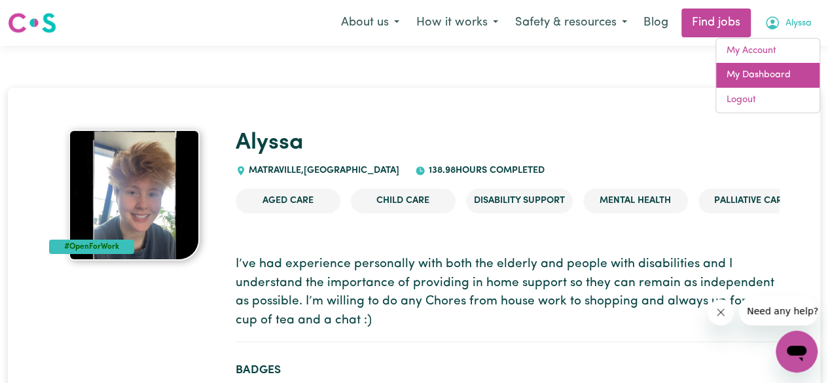
click at [769, 75] on link "My Dashboard" at bounding box center [767, 75] width 103 height 25
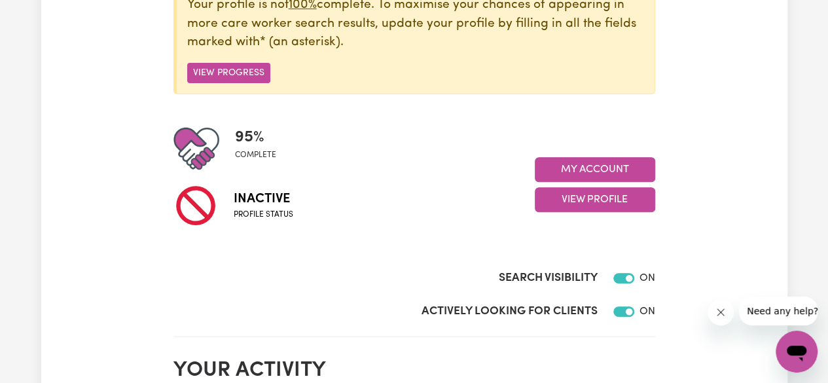
scroll to position [239, 0]
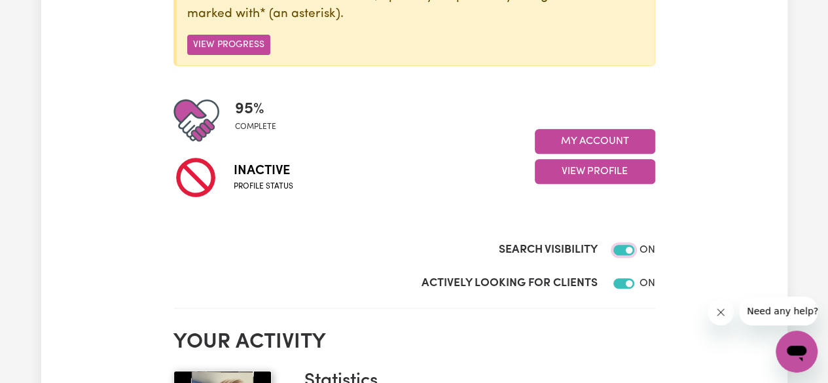
click at [615, 251] on input "Search Visibility" at bounding box center [623, 250] width 21 height 10
checkbox input "false"
click at [619, 285] on div at bounding box center [621, 284] width 26 height 16
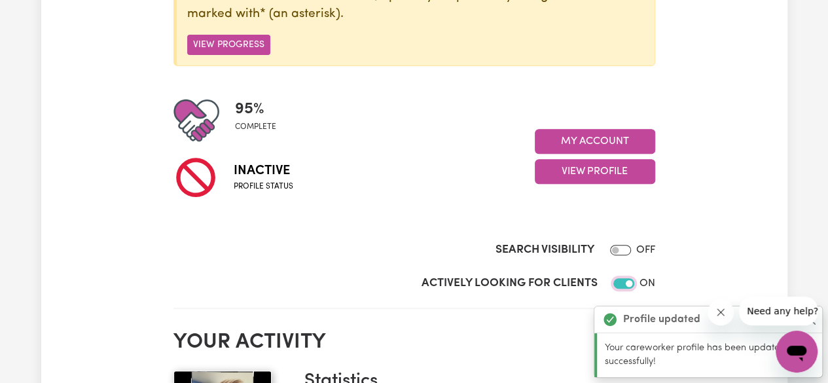
click at [619, 285] on input "Actively Looking for Clients" at bounding box center [623, 283] width 21 height 10
checkbox input "false"
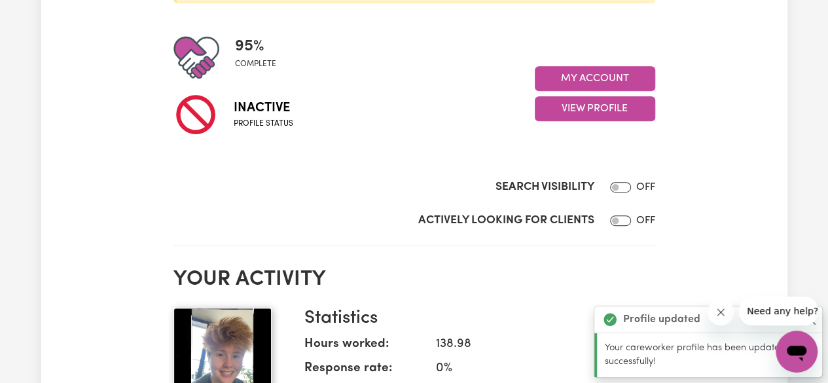
scroll to position [302, 0]
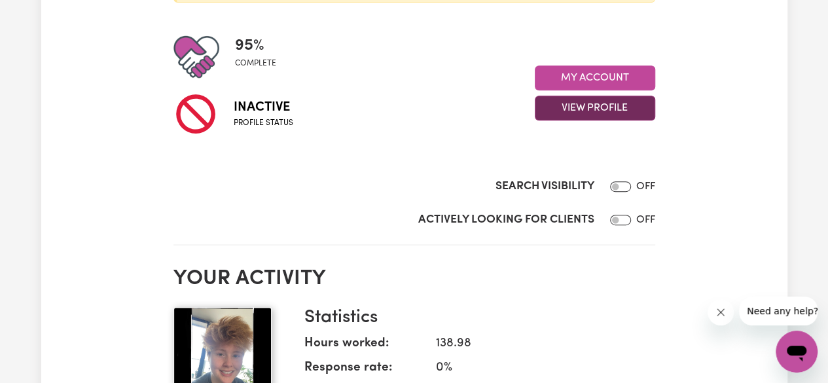
click at [583, 111] on button "View Profile" at bounding box center [595, 108] width 120 height 25
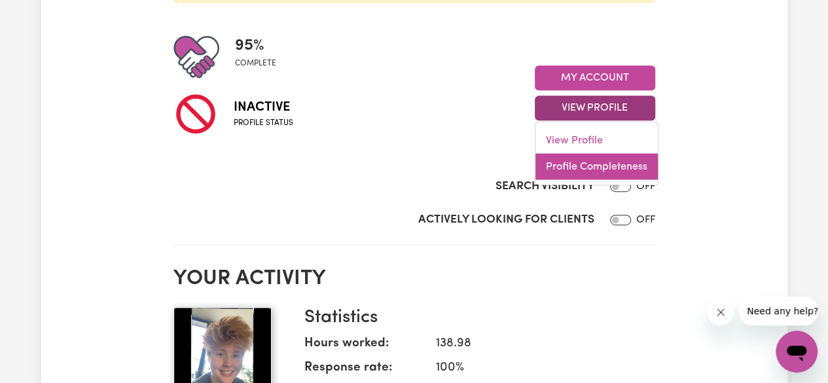
click at [577, 160] on link "Profile Completeness" at bounding box center [597, 167] width 122 height 26
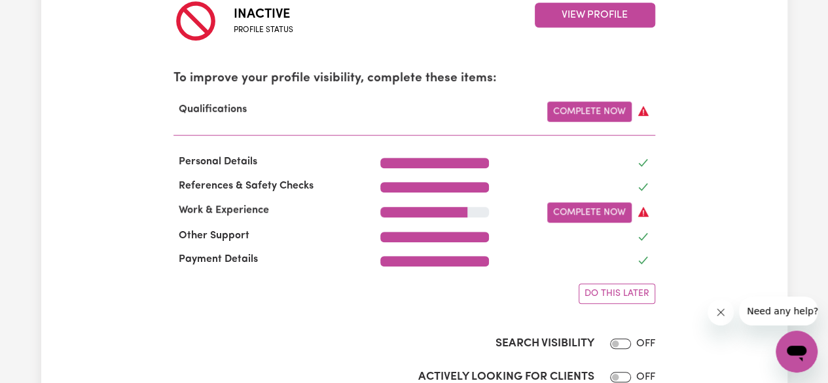
scroll to position [414, 0]
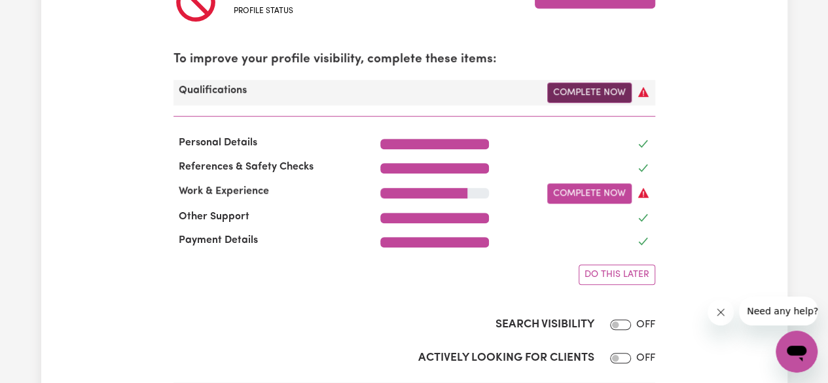
click at [589, 98] on link "Complete Now" at bounding box center [589, 92] width 84 height 20
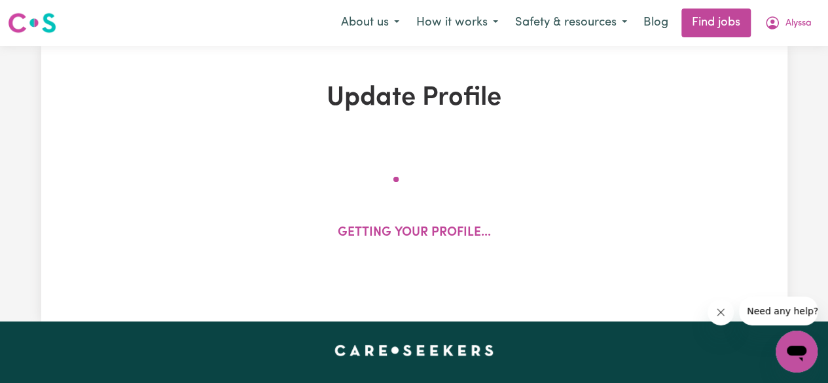
select select "2019"
select select "2021"
select select "2022"
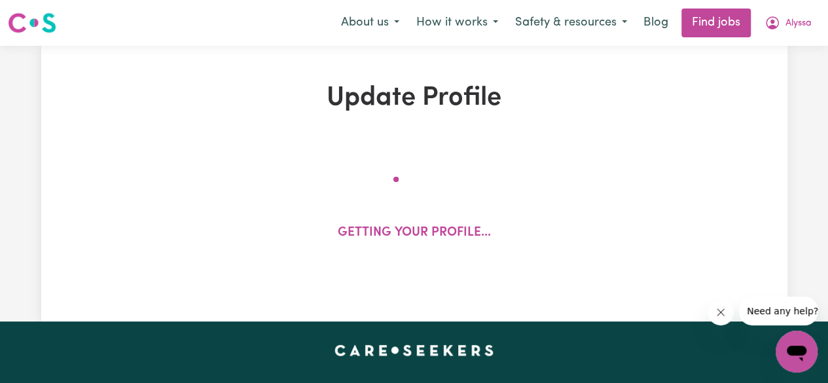
select select "2024"
select select "2025"
select select "Certificate III (Individual Support)"
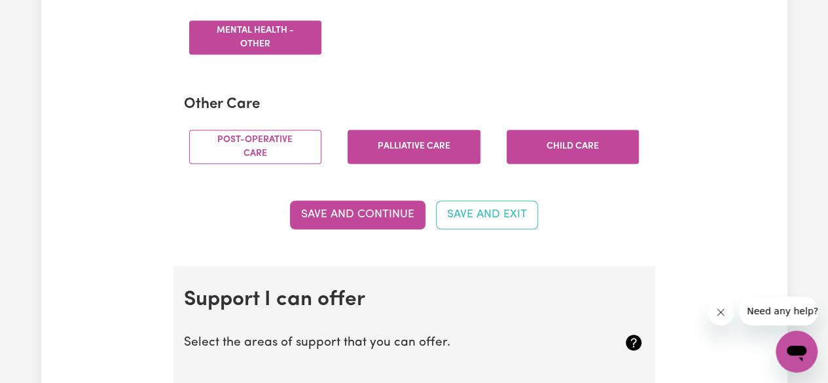
scroll to position [984, 0]
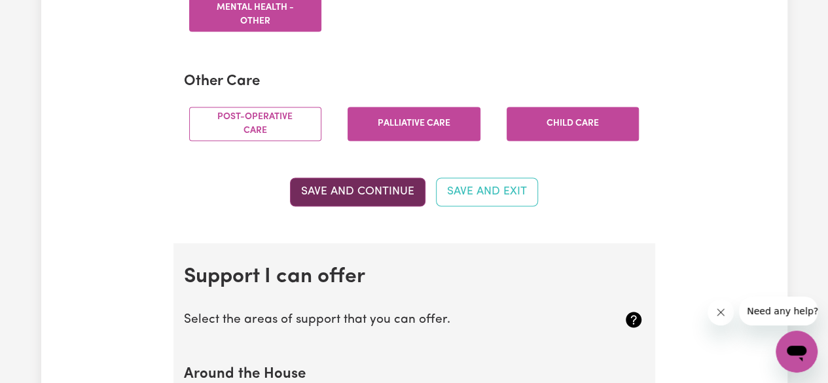
click at [372, 198] on button "Save and Continue" at bounding box center [358, 191] width 136 height 29
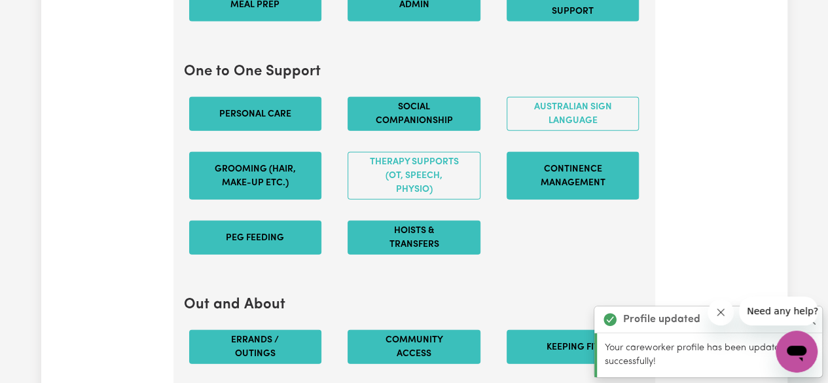
scroll to position [1465, 0]
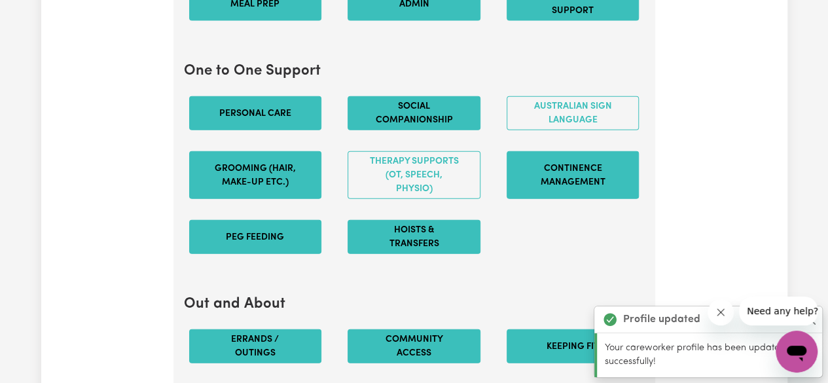
click at [281, 252] on button "PEG feeding" at bounding box center [255, 237] width 133 height 34
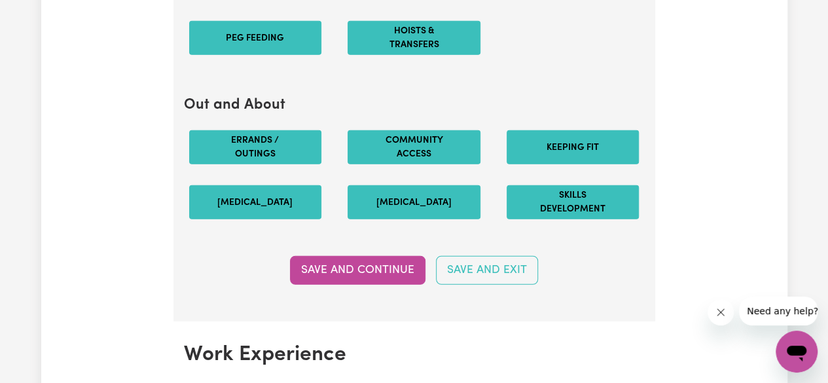
scroll to position [1694, 0]
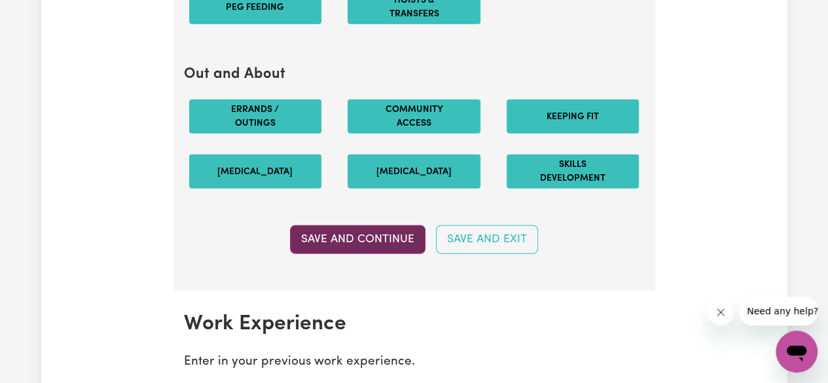
click at [380, 251] on button "Save and Continue" at bounding box center [358, 239] width 136 height 29
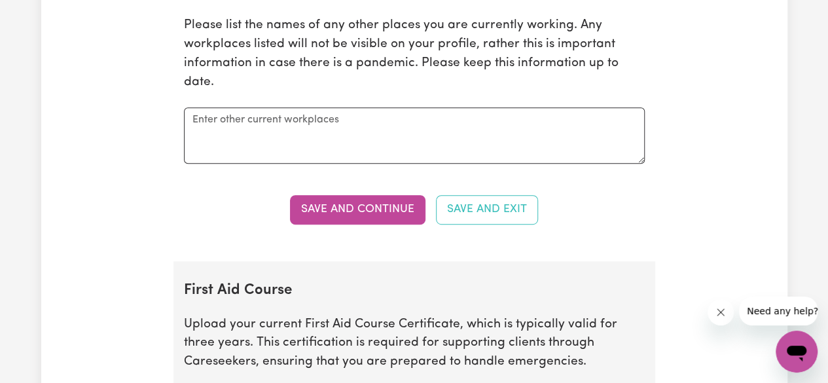
scroll to position [2824, 0]
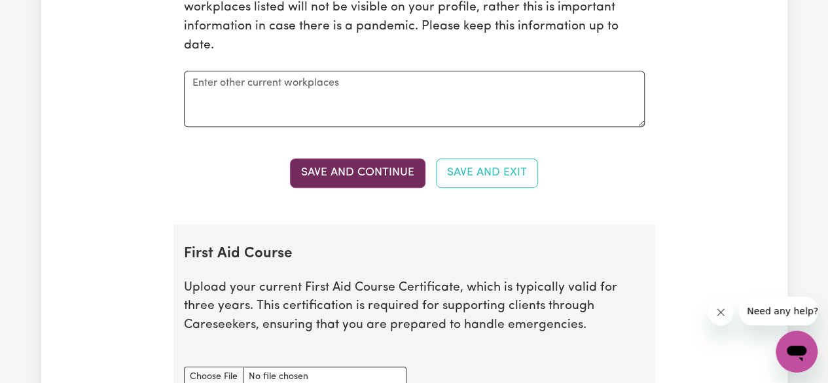
click at [395, 172] on button "Save and Continue" at bounding box center [358, 172] width 136 height 29
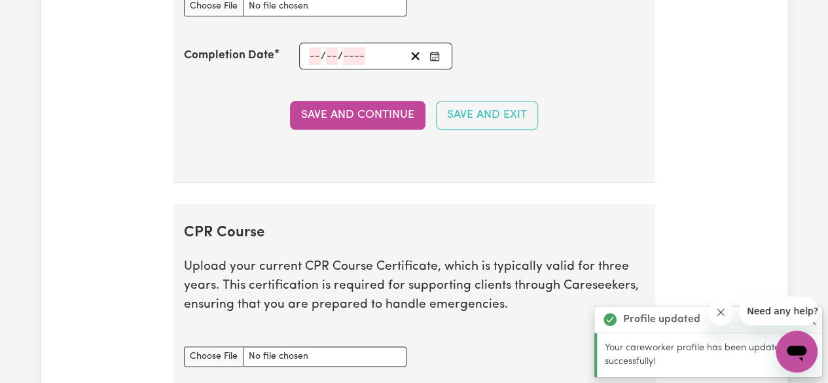
scroll to position [3224, 0]
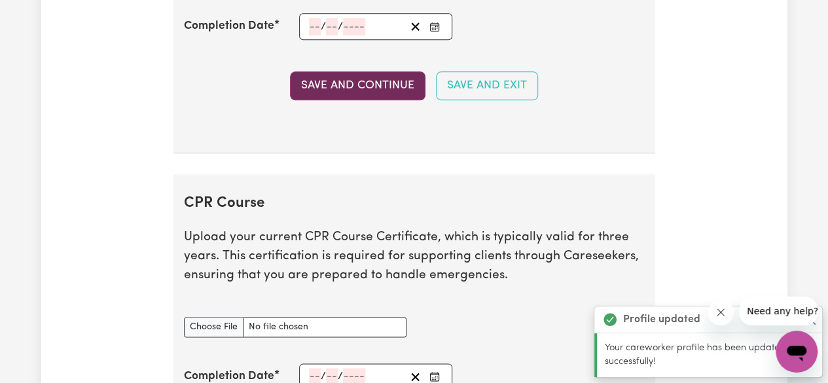
click at [380, 79] on button "Save and Continue" at bounding box center [358, 85] width 136 height 29
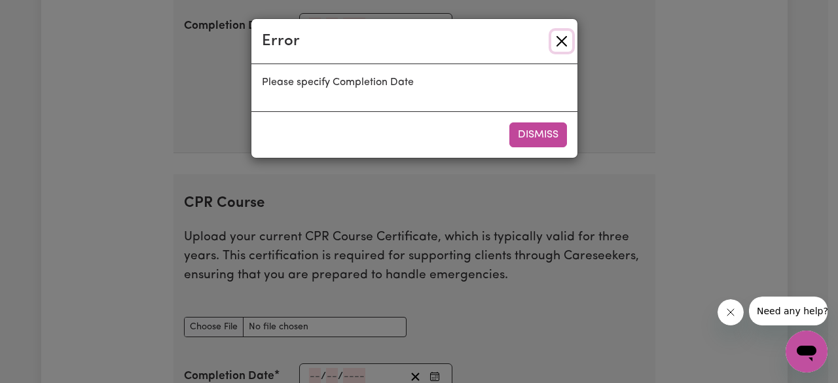
click at [560, 39] on button "Close" at bounding box center [561, 41] width 21 height 21
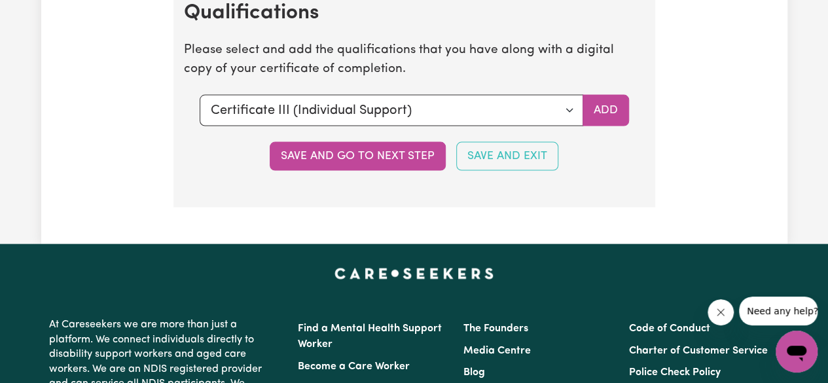
scroll to position [3772, 0]
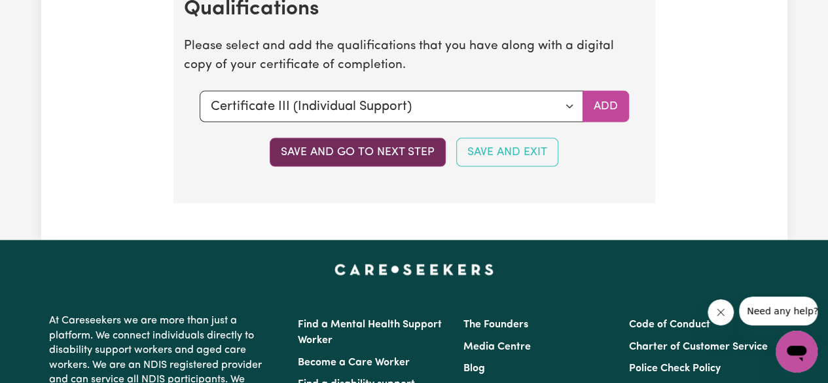
click at [402, 156] on button "Save and go to next step" at bounding box center [358, 152] width 176 height 29
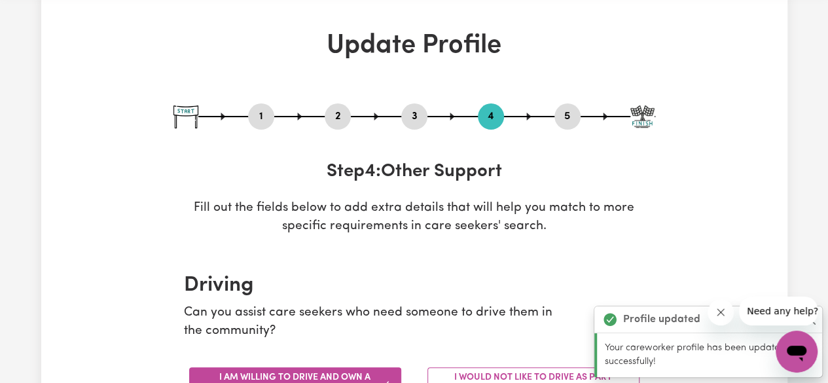
scroll to position [0, 0]
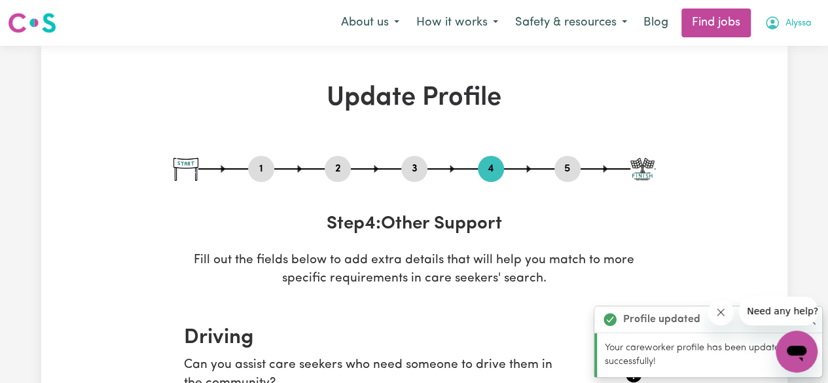
click at [759, 20] on button "Alyssa" at bounding box center [788, 22] width 64 height 27
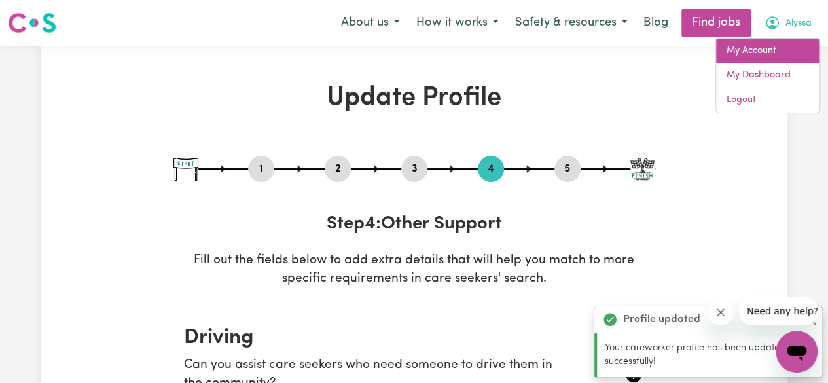
click at [766, 41] on link "My Account" at bounding box center [767, 51] width 103 height 25
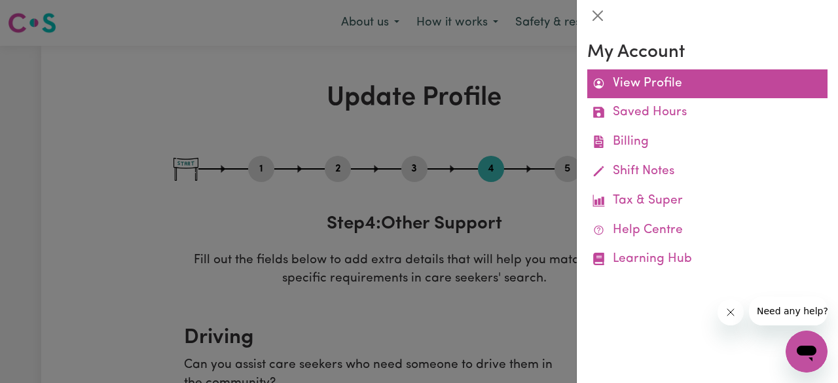
click at [705, 77] on link "View Profile" at bounding box center [707, 83] width 240 height 29
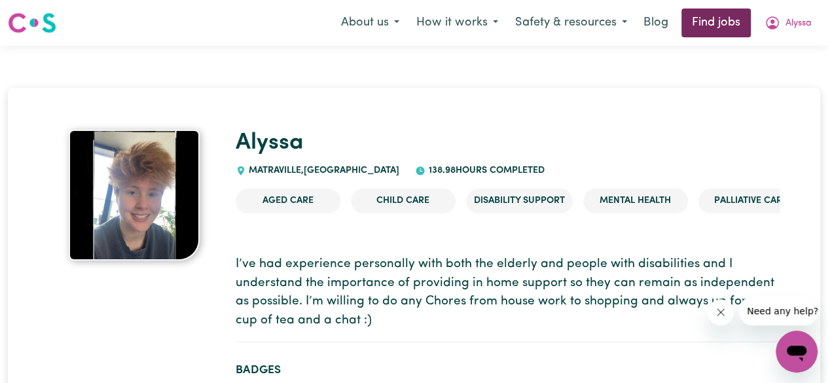
click at [749, 19] on link "Find jobs" at bounding box center [716, 23] width 69 height 29
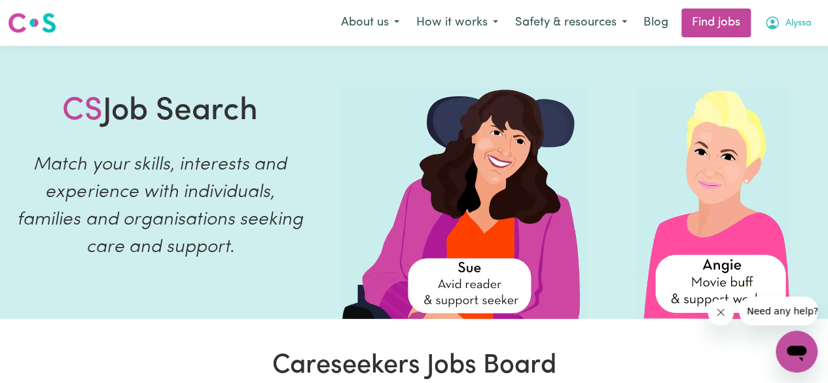
click at [768, 20] on icon "My Account" at bounding box center [773, 23] width 16 height 16
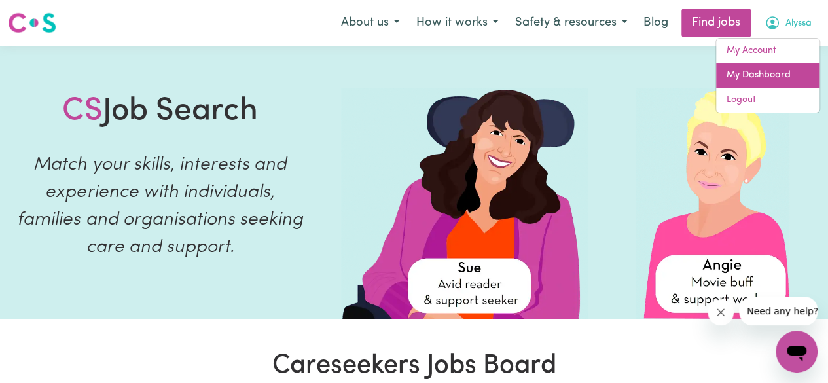
click at [761, 74] on link "My Dashboard" at bounding box center [767, 75] width 103 height 25
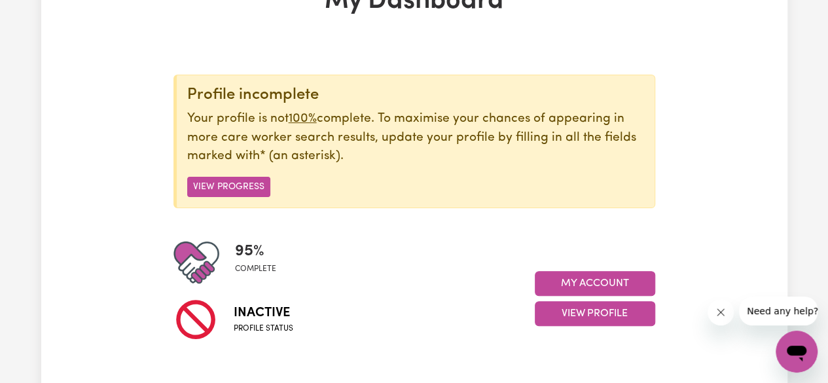
scroll to position [107, 0]
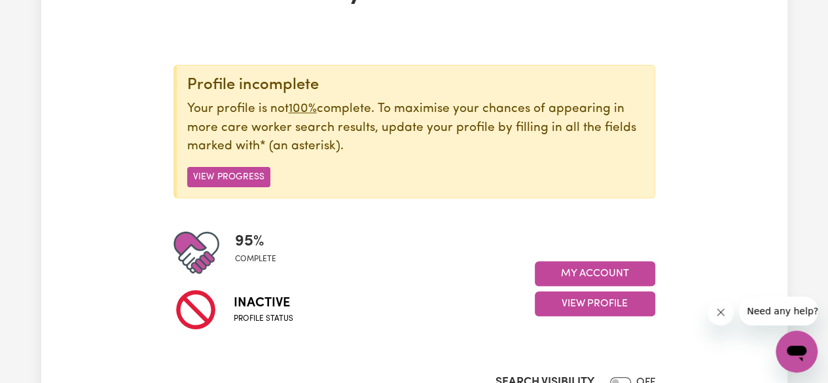
click at [213, 248] on img at bounding box center [196, 253] width 46 height 46
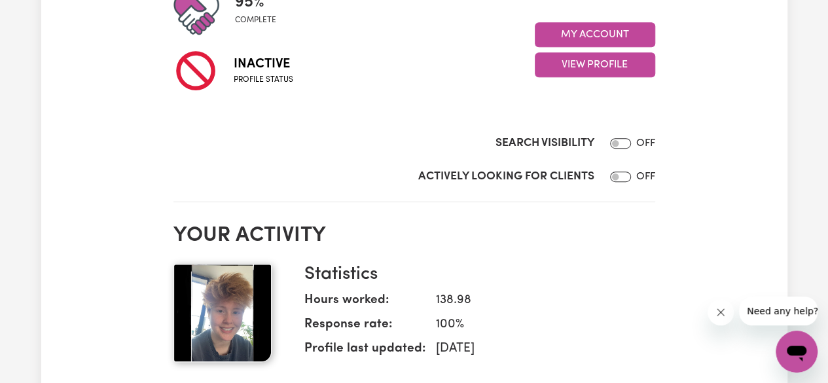
scroll to position [347, 0]
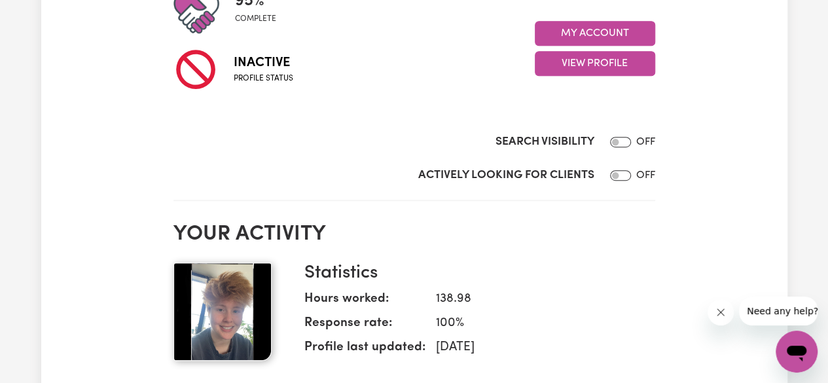
click at [212, 64] on icon at bounding box center [195, 69] width 45 height 45
click at [212, 63] on icon at bounding box center [195, 69] width 45 height 45
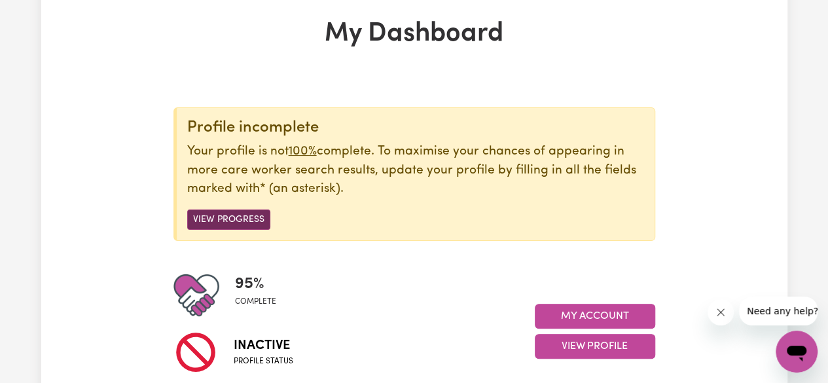
click at [237, 221] on button "View Progress" at bounding box center [228, 220] width 83 height 20
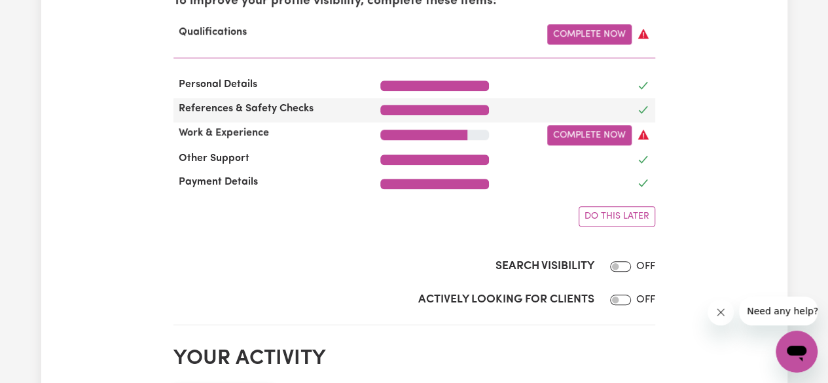
scroll to position [473, 0]
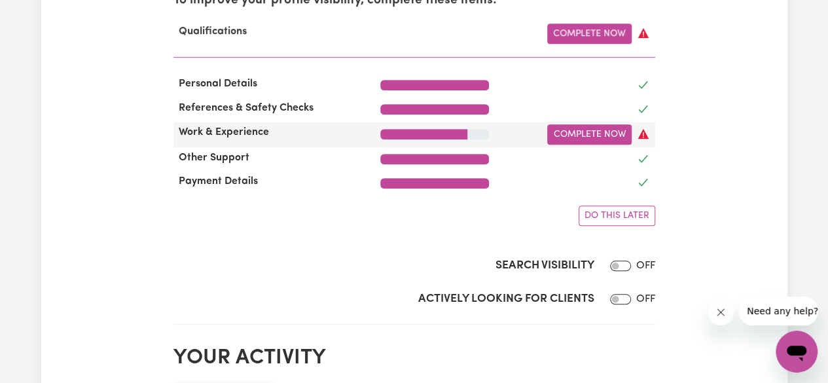
click at [641, 136] on icon at bounding box center [643, 134] width 10 height 10
click at [613, 139] on link "Complete Now" at bounding box center [589, 134] width 84 height 20
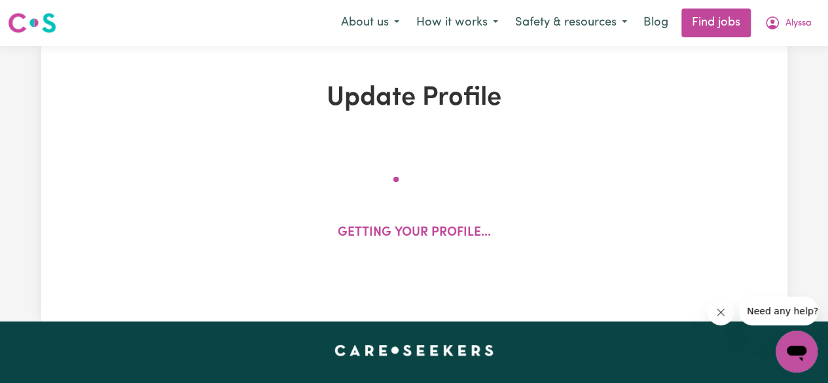
select select "2019"
select select "2021"
select select "2022"
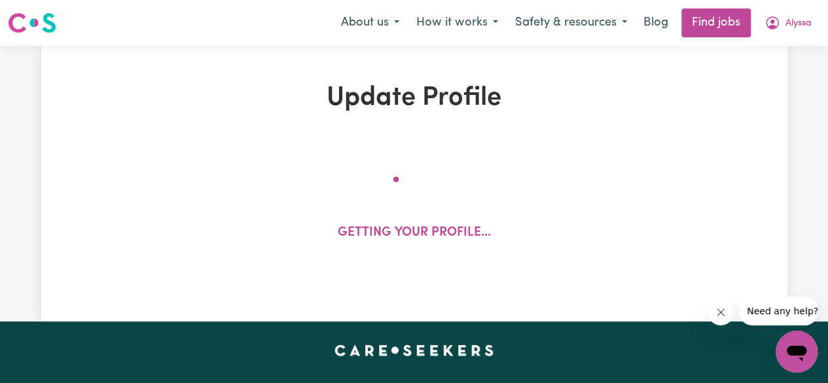
select select "2024"
select select "2025"
select select "Certificate III (Individual Support)"
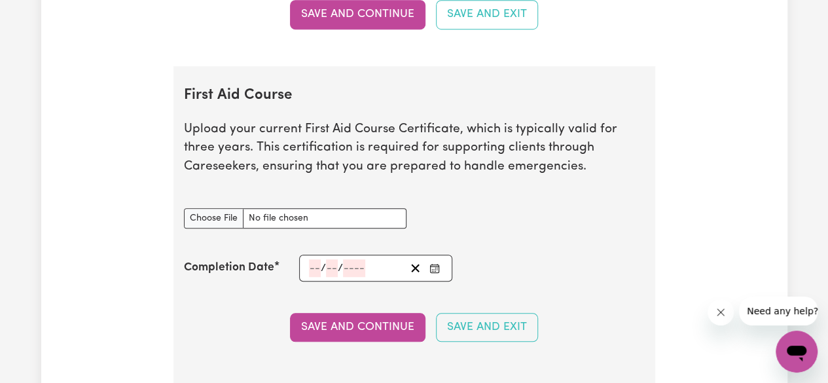
scroll to position [2961, 0]
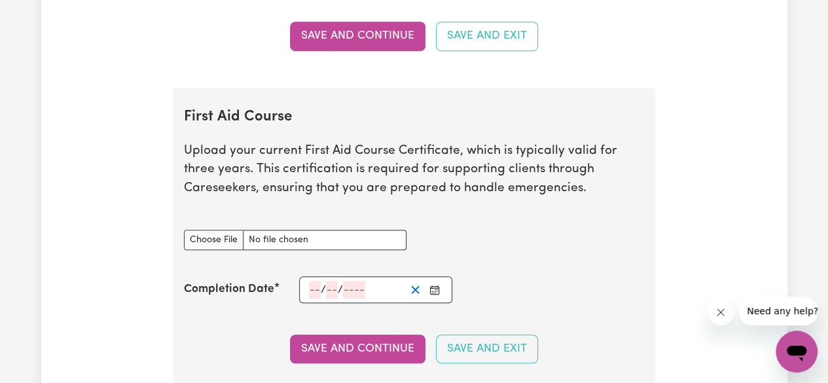
click at [416, 289] on line "Clear date" at bounding box center [415, 289] width 7 height 7
click at [300, 242] on input "First Aid Course document" at bounding box center [295, 240] width 223 height 20
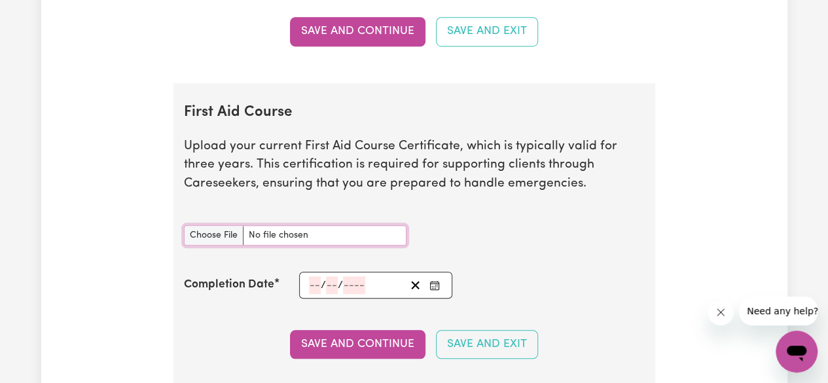
scroll to position [2965, 0]
